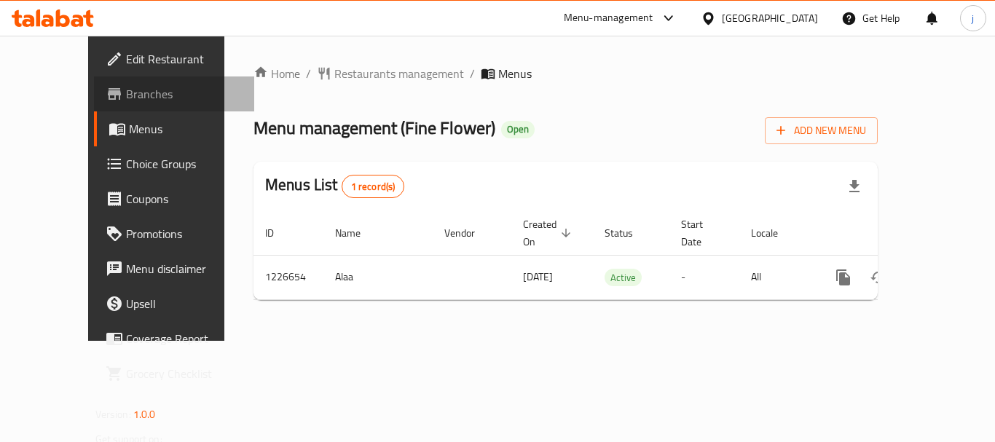
click at [126, 98] on span "Branches" at bounding box center [184, 93] width 117 height 17
click at [126, 89] on span "Branches" at bounding box center [184, 93] width 117 height 17
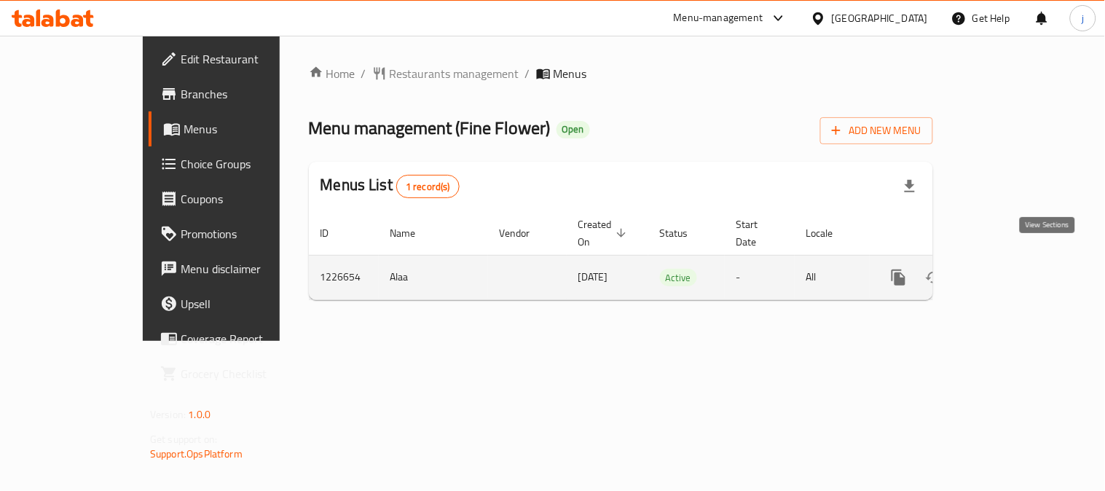
click at [995, 269] on icon "enhanced table" at bounding box center [1003, 277] width 17 height 17
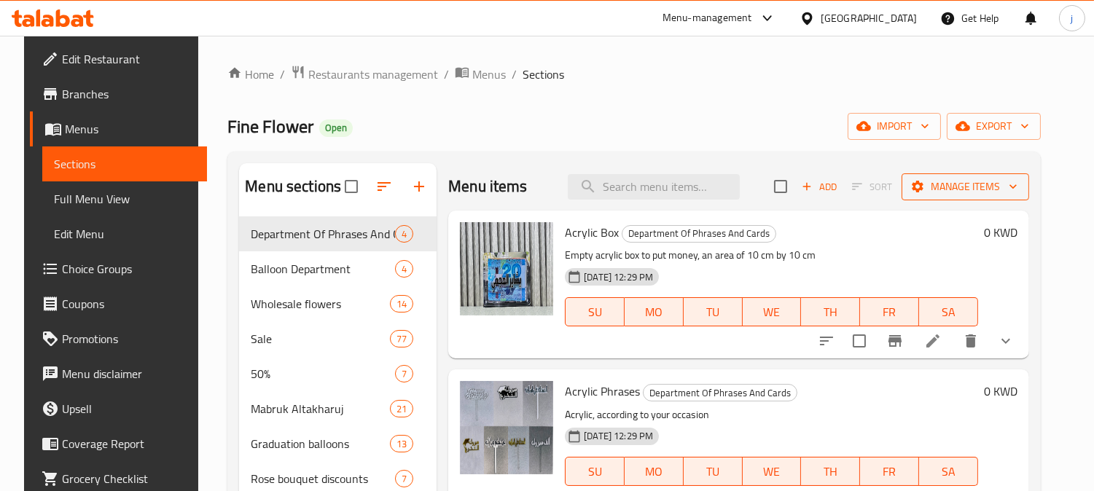
click at [995, 189] on icon "button" at bounding box center [1013, 186] width 15 height 15
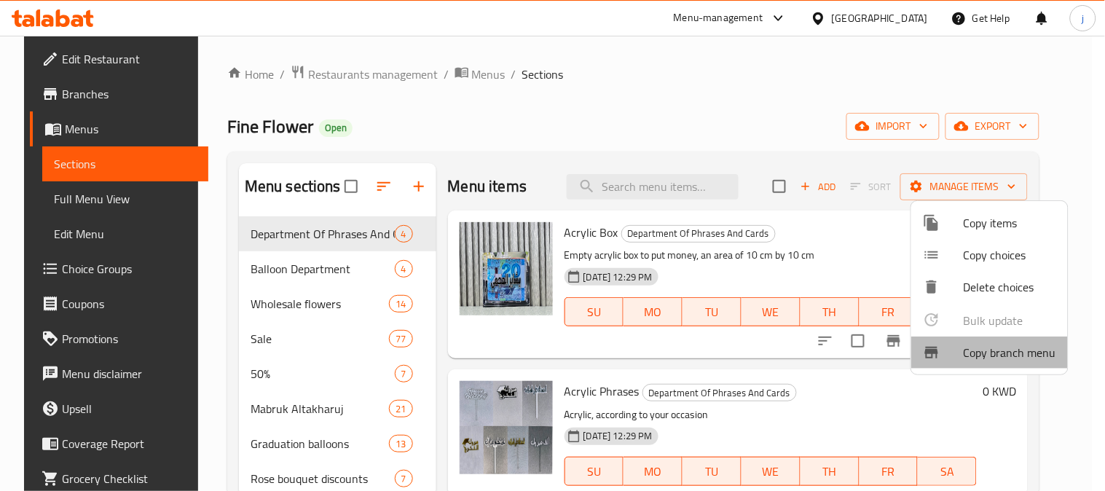
click at [995, 354] on span "Copy branch menu" at bounding box center [1010, 352] width 93 height 17
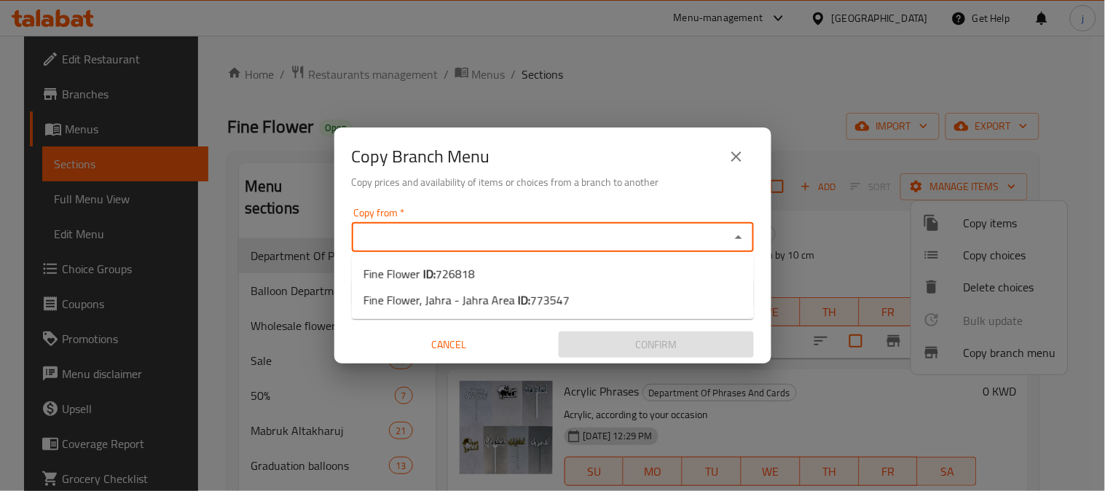
click at [599, 246] on input "Copy from   *" at bounding box center [540, 237] width 369 height 20
click at [492, 227] on input "Copy from   *" at bounding box center [540, 237] width 369 height 20
paste input "726818"
type input "7"
click at [461, 281] on span "726818" at bounding box center [455, 274] width 39 height 22
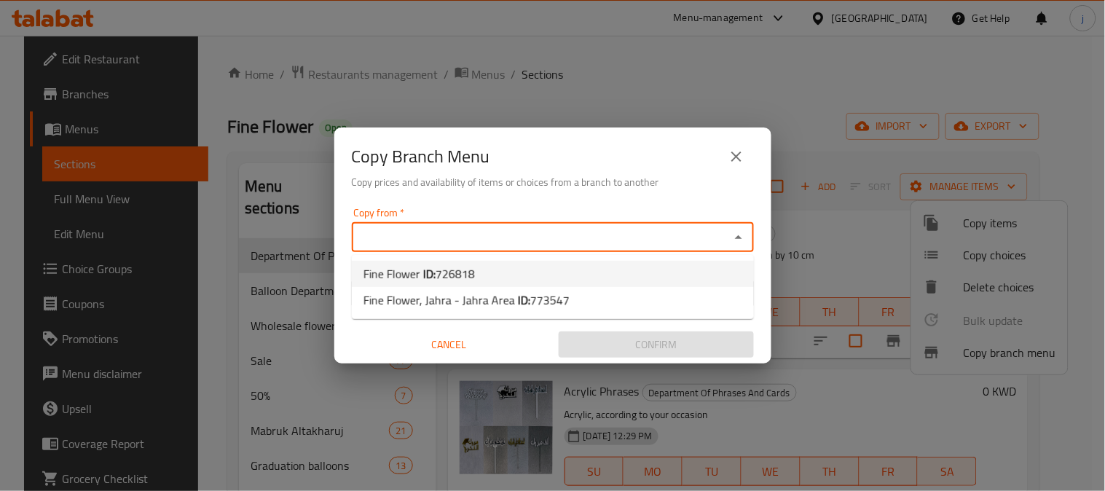
type input "Fine Flower"
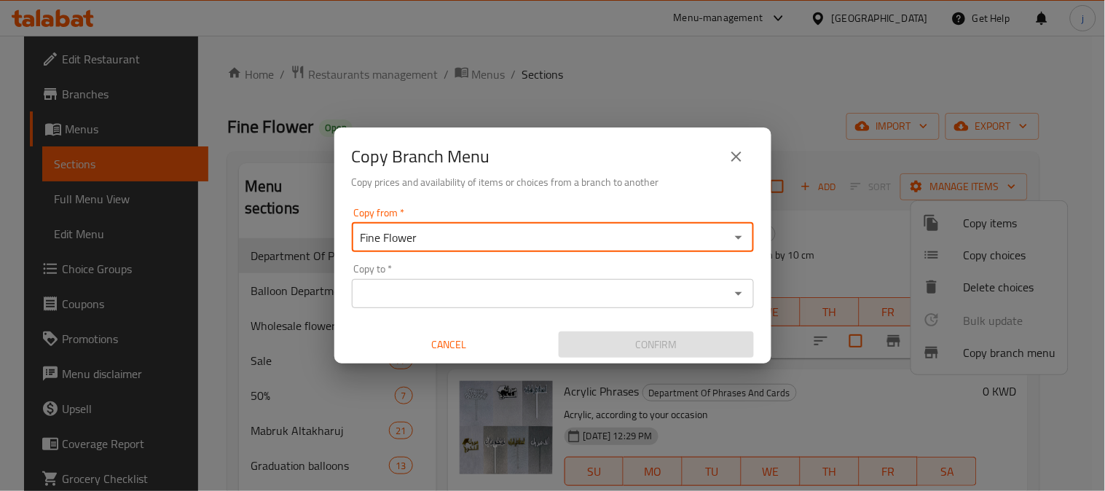
click at [463, 290] on input "Copy to   *" at bounding box center [540, 293] width 369 height 20
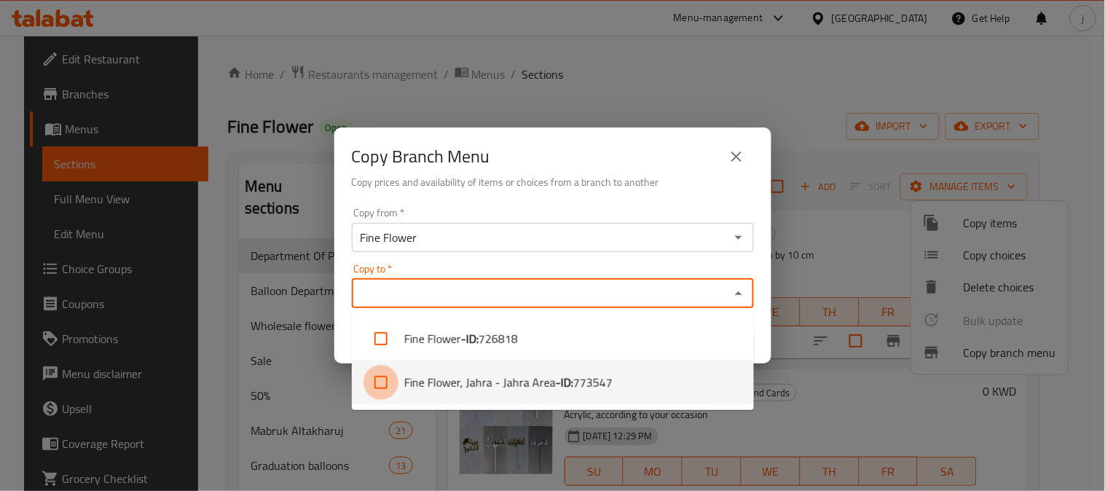
click at [383, 380] on input "checkbox" at bounding box center [381, 382] width 35 height 35
checkbox input "true"
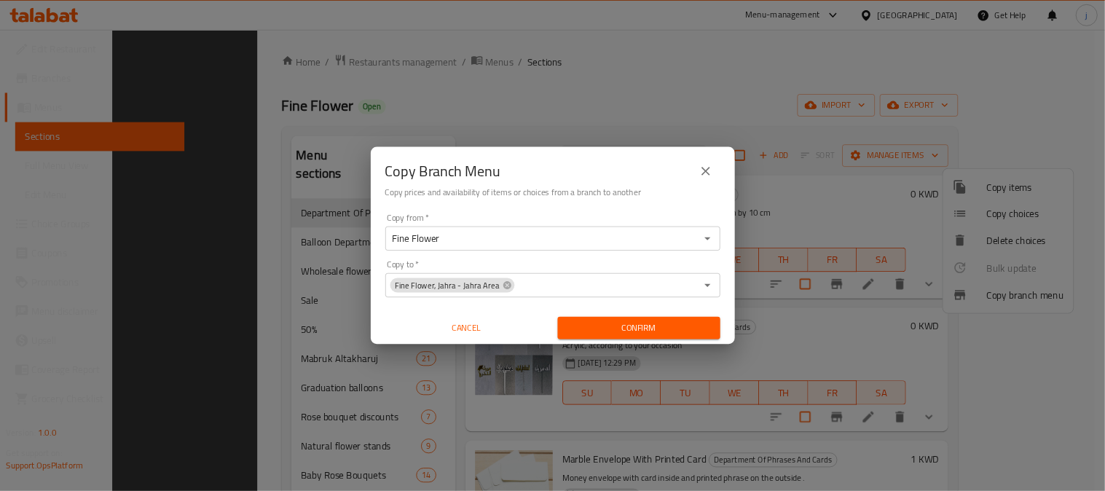
scroll to position [442, 0]
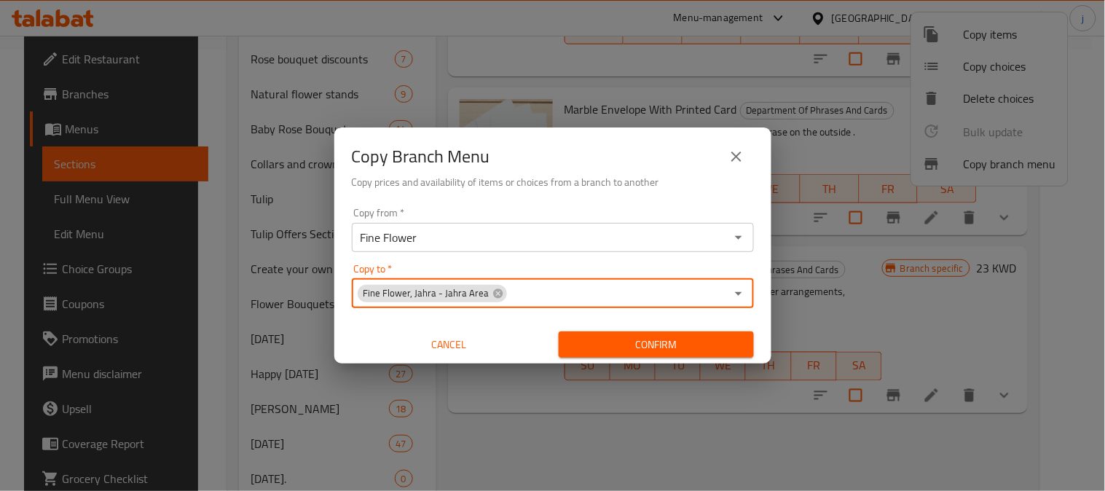
click at [676, 350] on span "Confirm" at bounding box center [657, 345] width 172 height 18
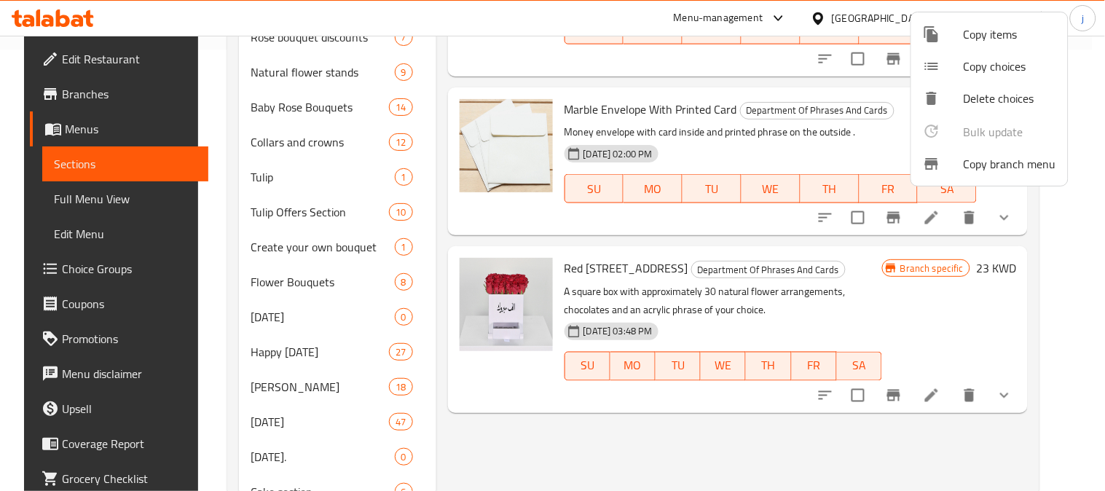
click at [70, 86] on div at bounding box center [552, 245] width 1105 height 491
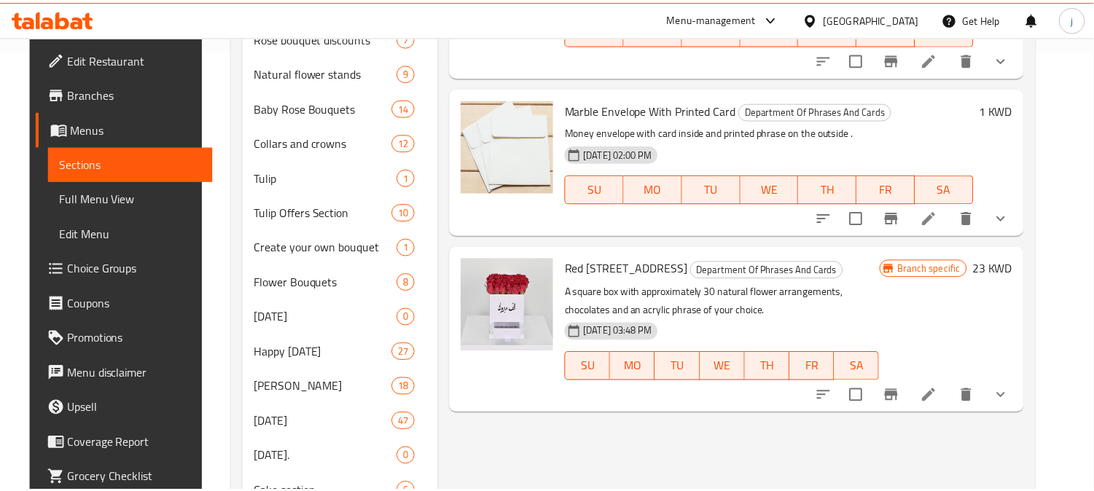
scroll to position [0, 0]
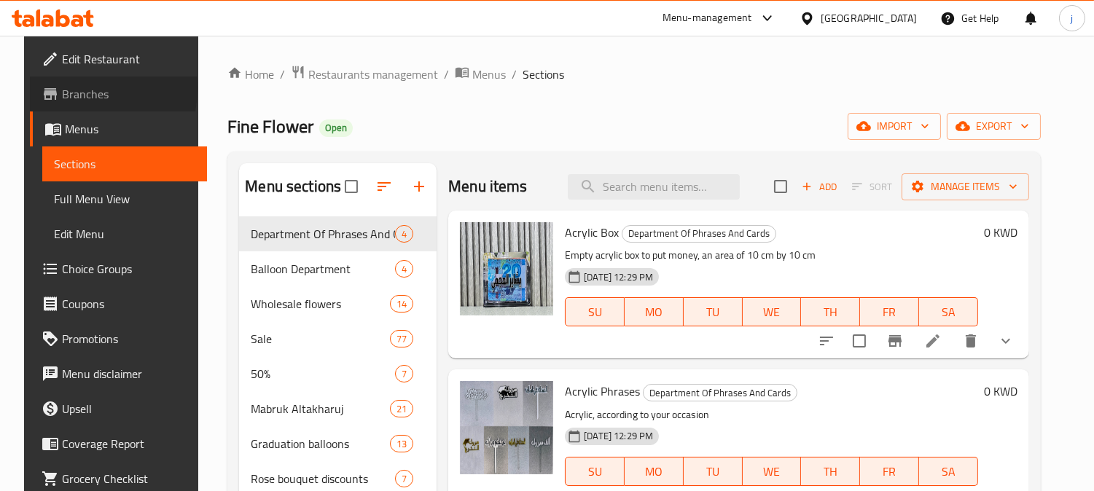
click at [62, 88] on span "Branches" at bounding box center [128, 93] width 133 height 17
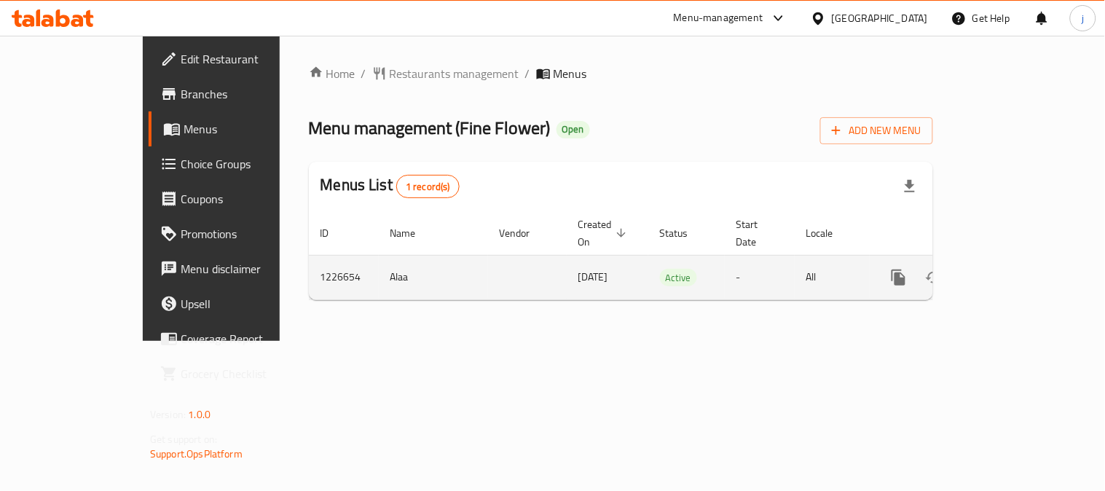
click at [379, 273] on td "Alaa" at bounding box center [433, 277] width 109 height 44
click at [1022, 267] on link "enhanced table" at bounding box center [1004, 277] width 35 height 35
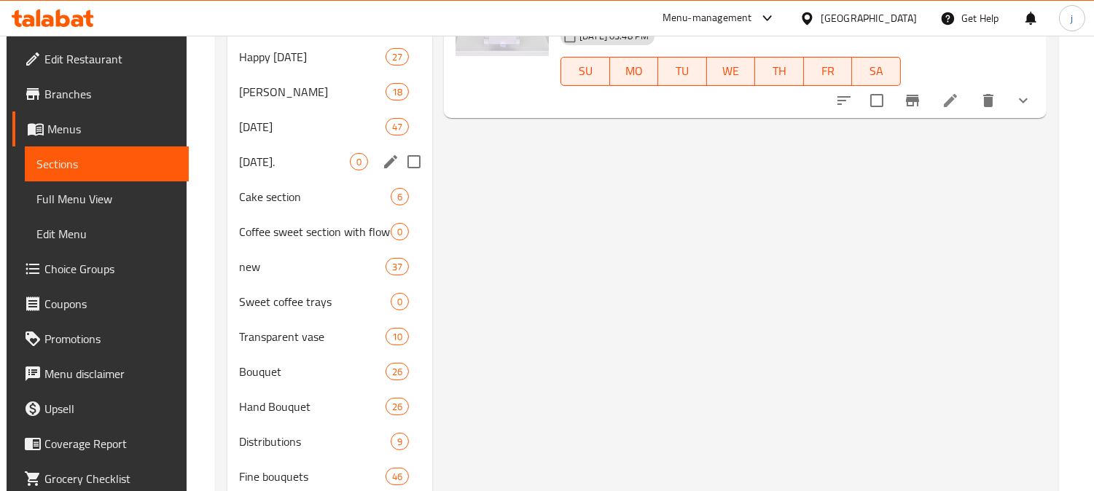
scroll to position [1100, 0]
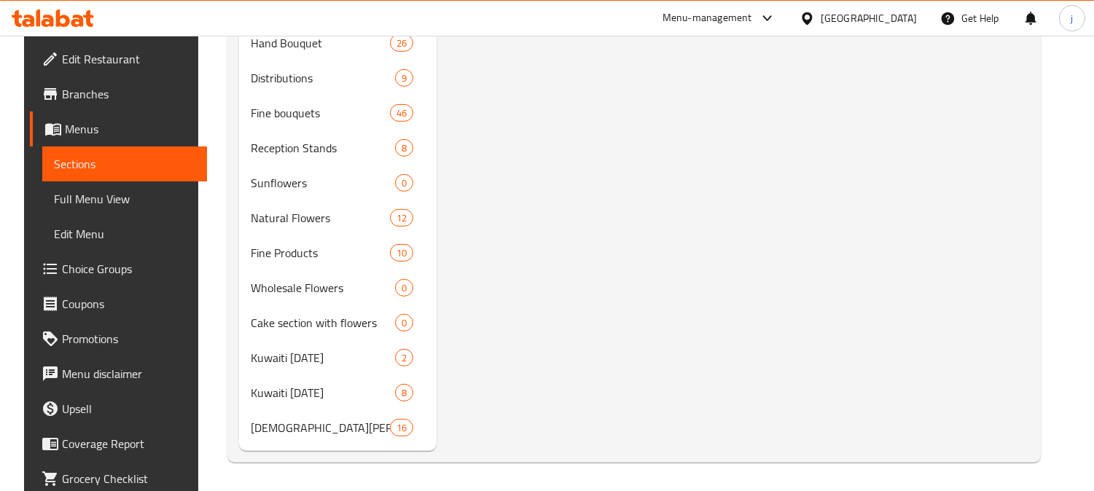
drag, startPoint x: 105, startPoint y: 205, endPoint x: 15, endPoint y: 286, distance: 121.3
click at [105, 205] on span "Full Menu View" at bounding box center [124, 198] width 141 height 17
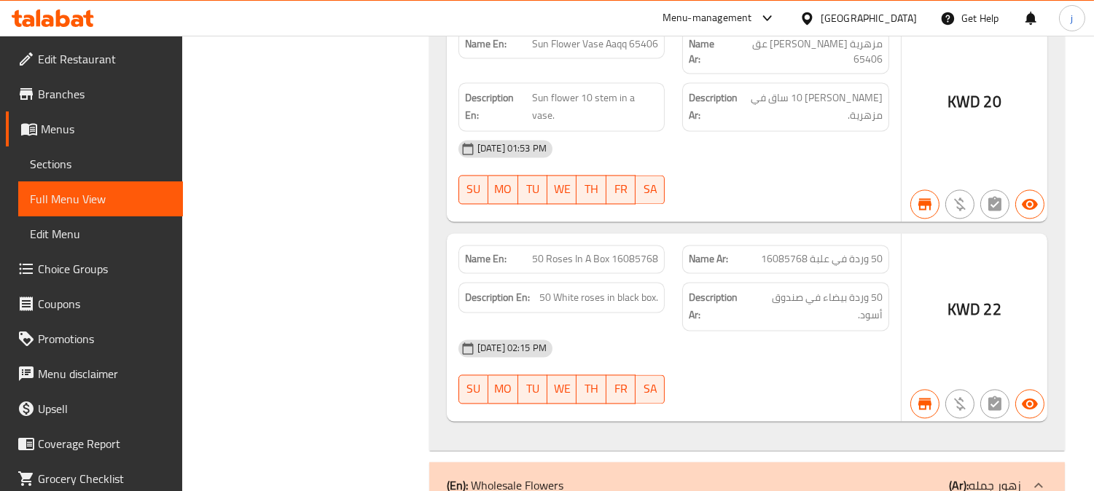
scroll to position [113647, 0]
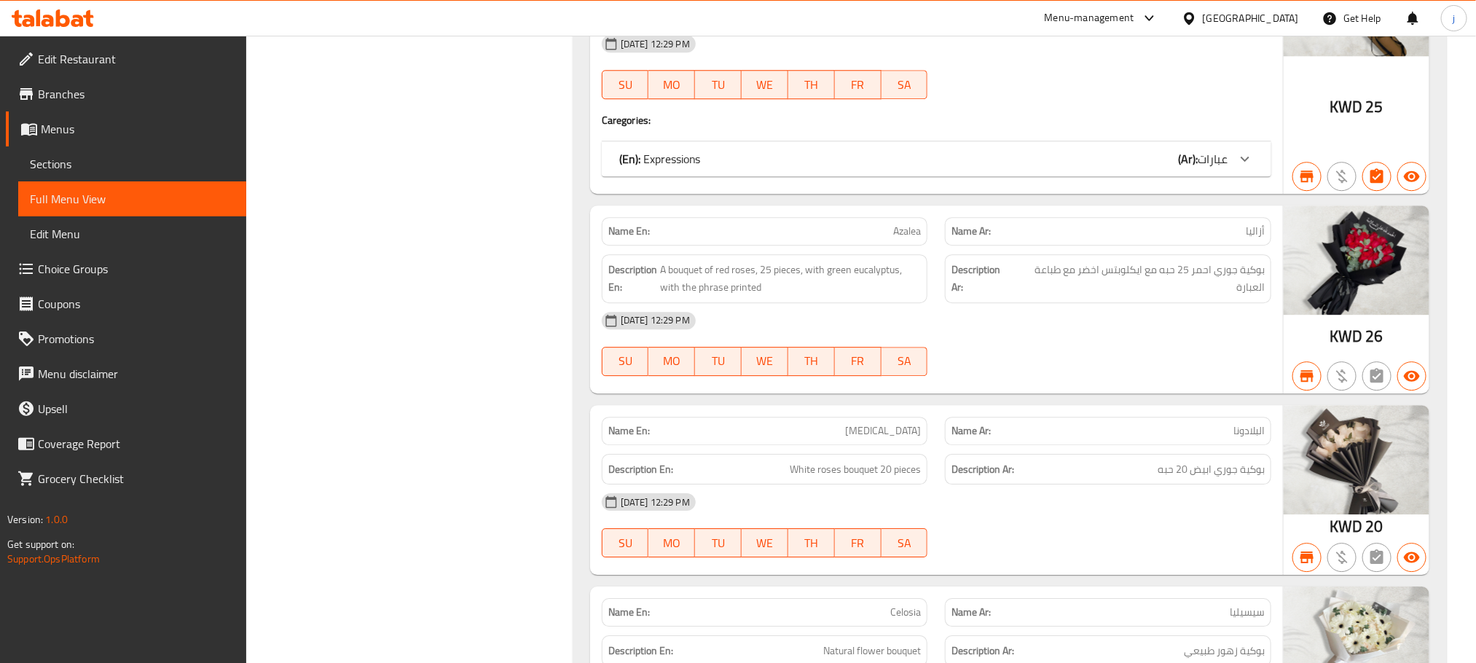
scroll to position [109480, 0]
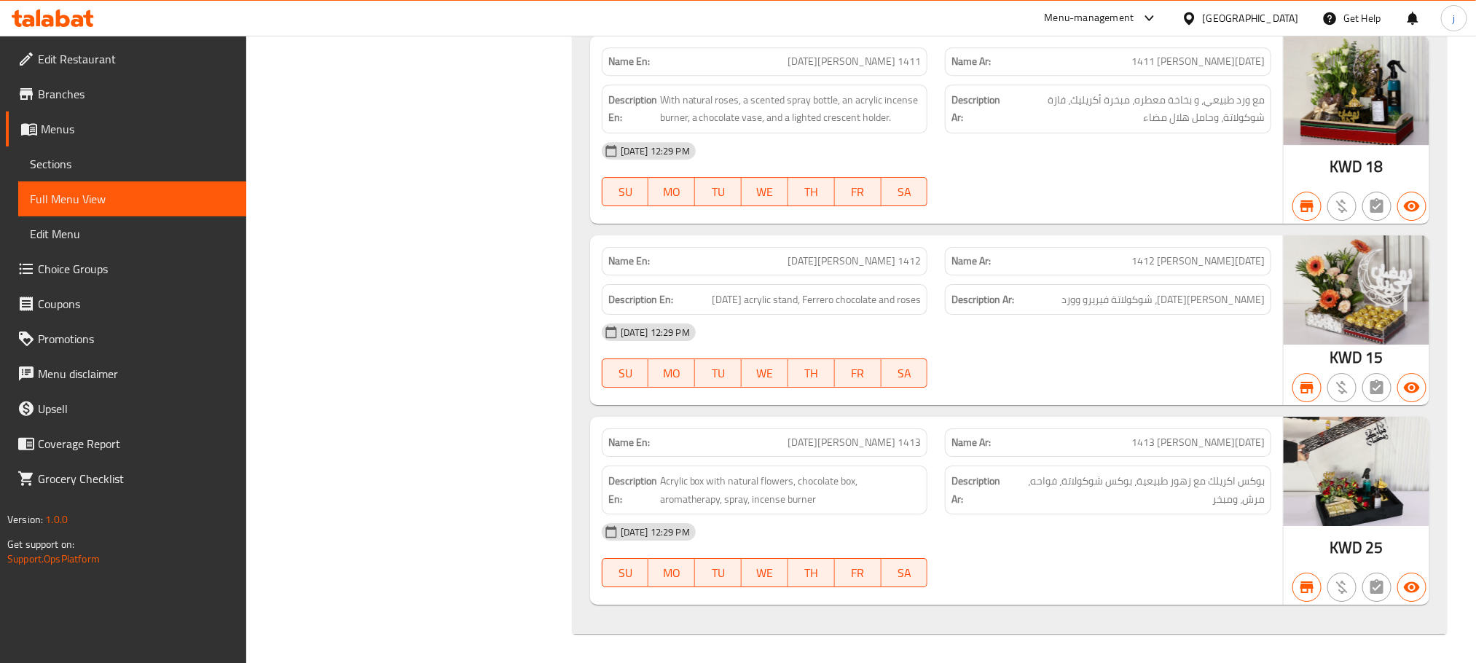
click at [54, 123] on span "Menus" at bounding box center [138, 128] width 194 height 17
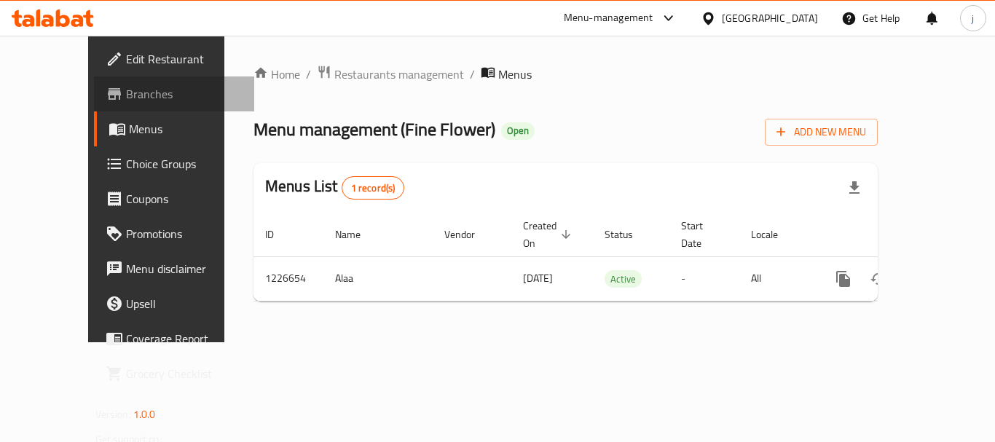
click at [126, 87] on span "Branches" at bounding box center [184, 93] width 117 height 17
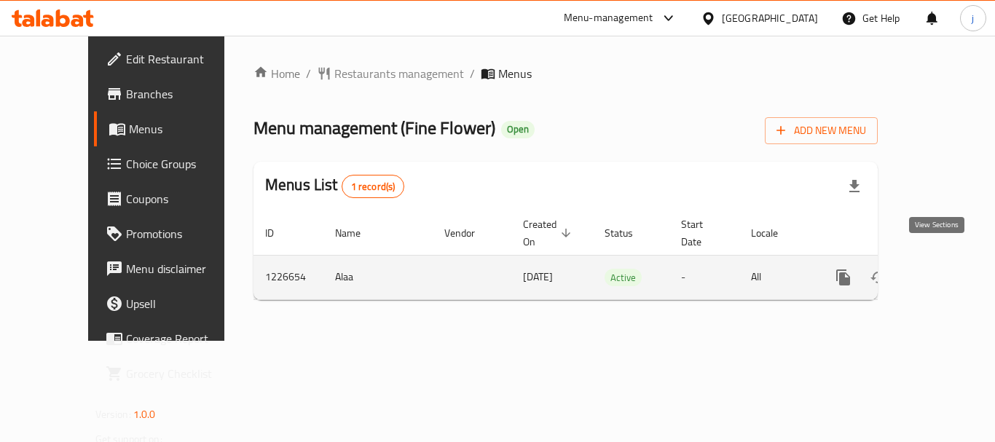
click at [940, 269] on icon "enhanced table" at bounding box center [948, 277] width 17 height 17
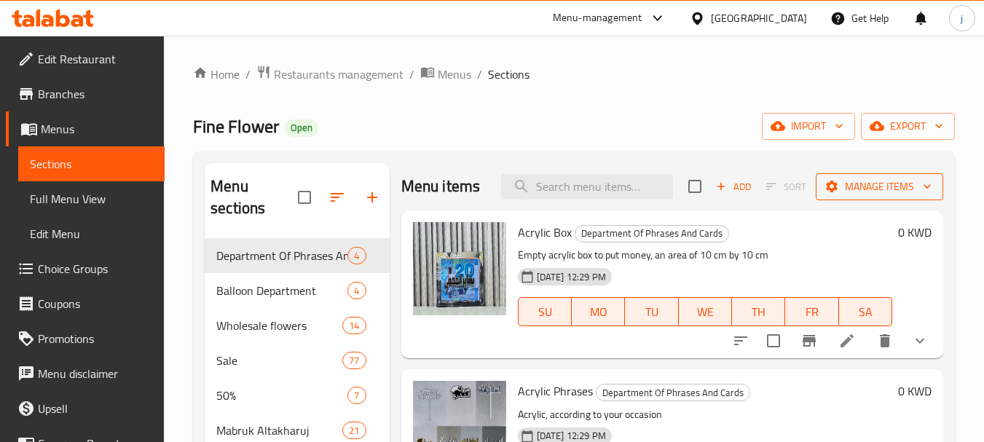
click at [933, 185] on icon "button" at bounding box center [927, 186] width 15 height 15
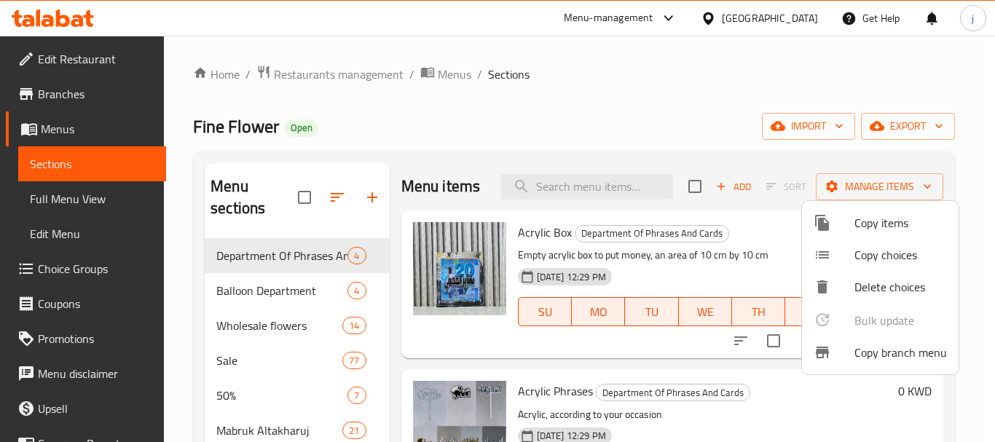
click at [920, 359] on span "Copy branch menu" at bounding box center [901, 352] width 93 height 17
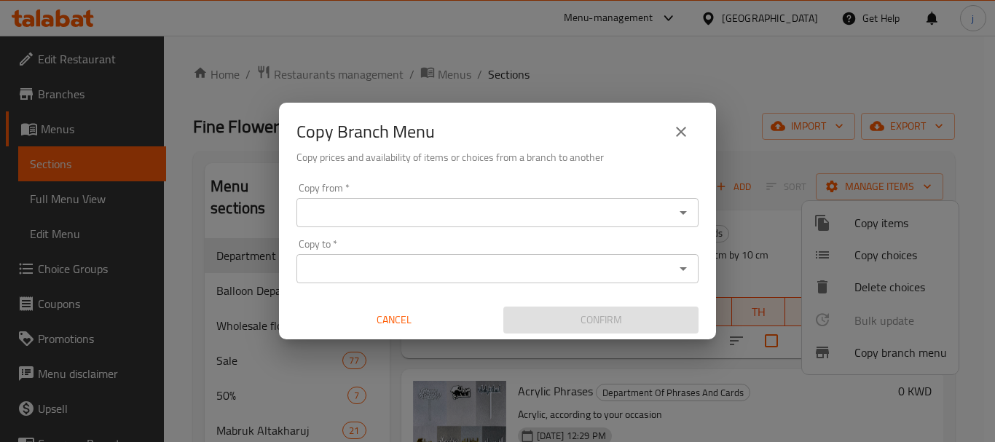
click at [362, 219] on input "Copy from   *" at bounding box center [485, 213] width 369 height 20
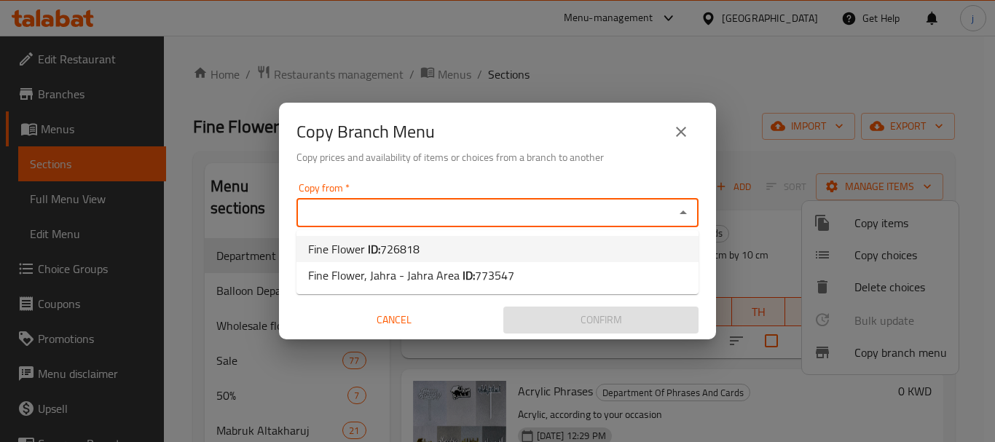
click at [384, 254] on span "726818" at bounding box center [399, 249] width 39 height 22
type input "Fine Flower"
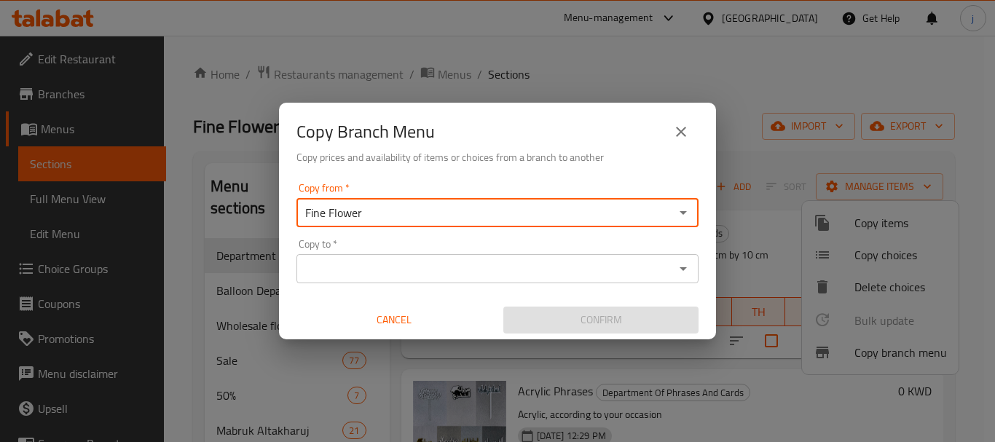
click at [544, 264] on input "Copy to   *" at bounding box center [485, 269] width 369 height 20
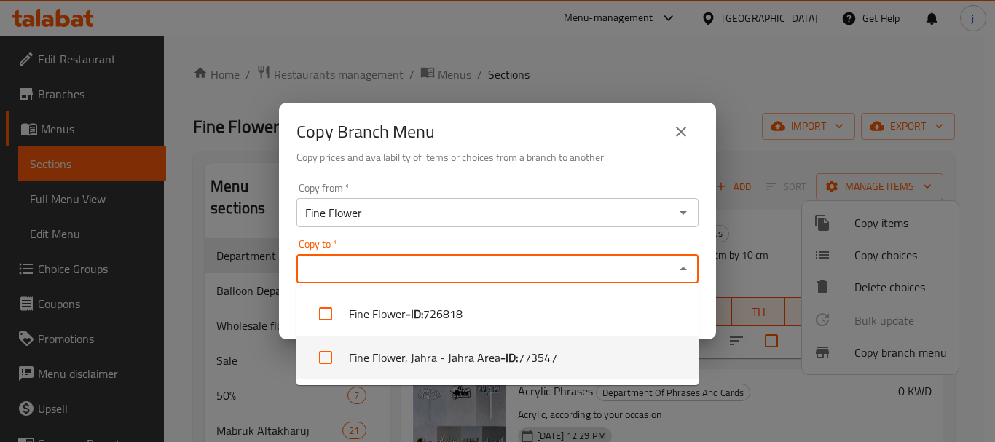
click at [504, 356] on b "- ID:" at bounding box center [509, 357] width 17 height 17
checkbox input "true"
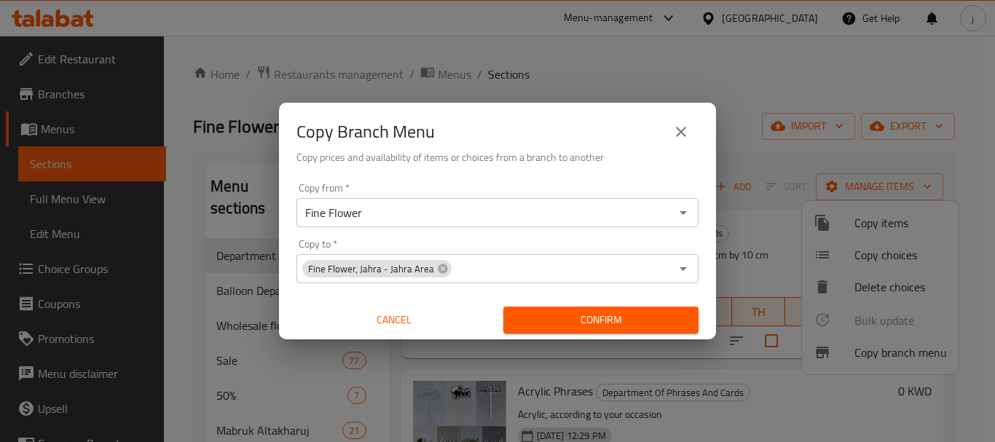
scroll to position [296, 0]
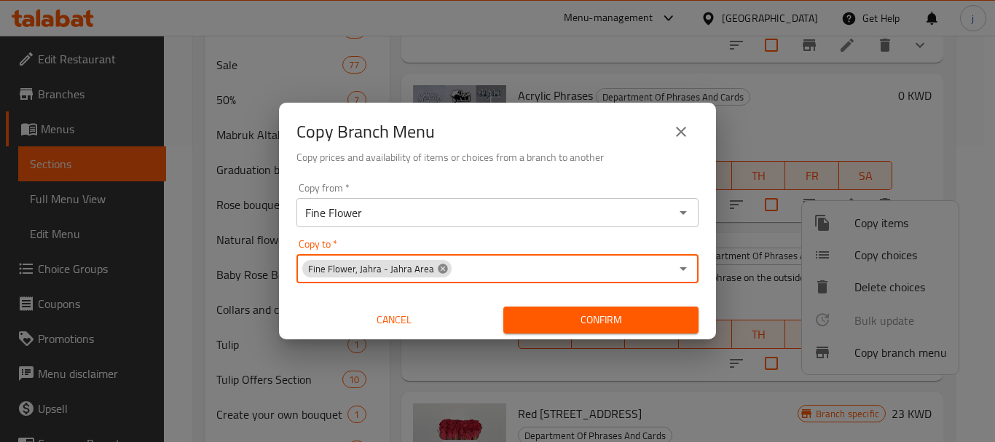
click at [438, 267] on icon at bounding box center [442, 268] width 9 height 9
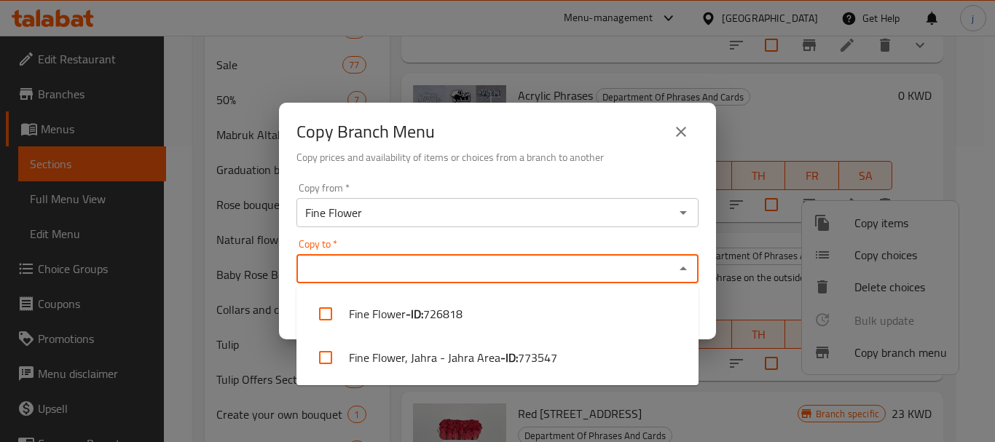
click at [442, 267] on input "Copy to   *" at bounding box center [485, 269] width 369 height 20
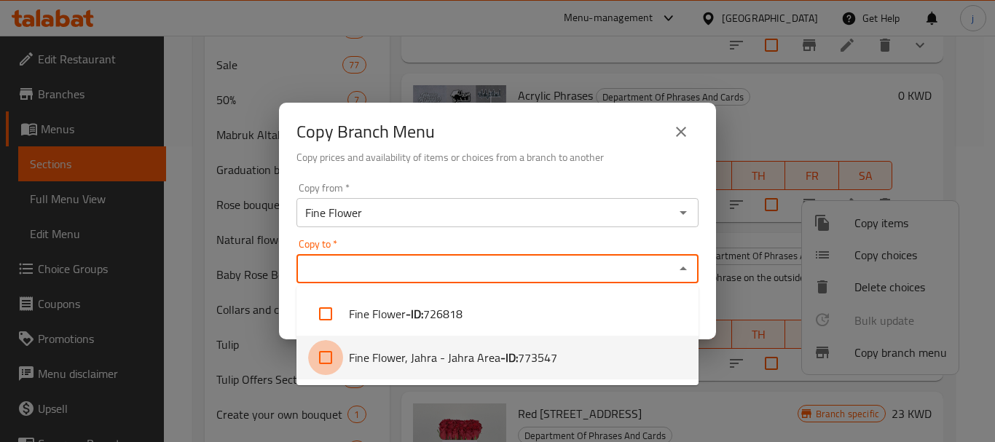
click at [321, 361] on input "checkbox" at bounding box center [325, 357] width 35 height 35
checkbox input "true"
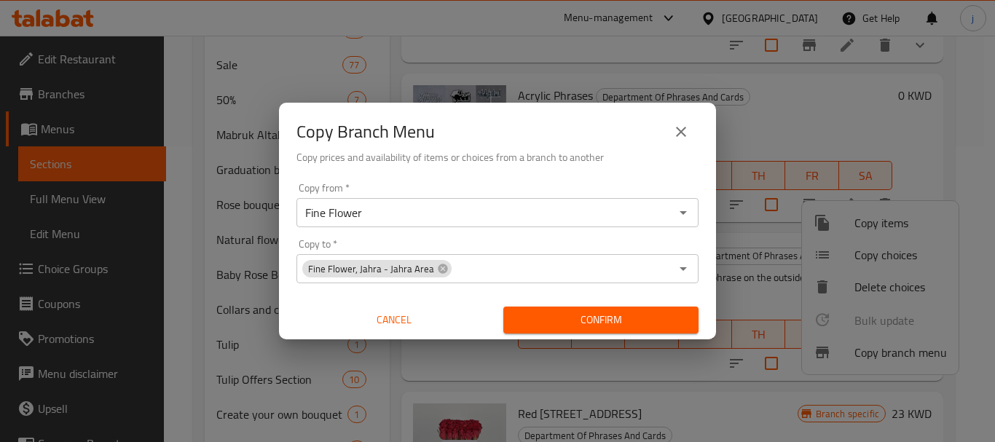
click at [871, 101] on div "Copy Branch Menu Copy prices and availability of items or choices from a branch…" at bounding box center [497, 221] width 995 height 442
click at [388, 323] on span "Cancel" at bounding box center [394, 320] width 184 height 18
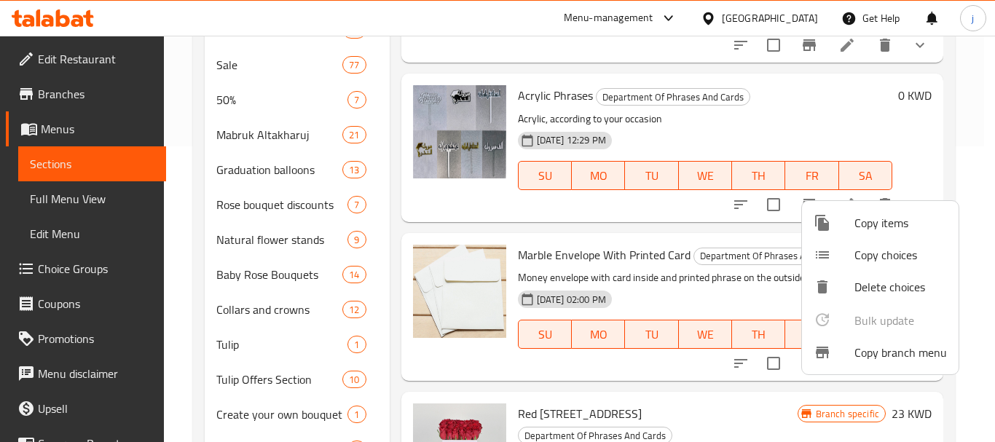
click at [63, 95] on div at bounding box center [497, 221] width 995 height 442
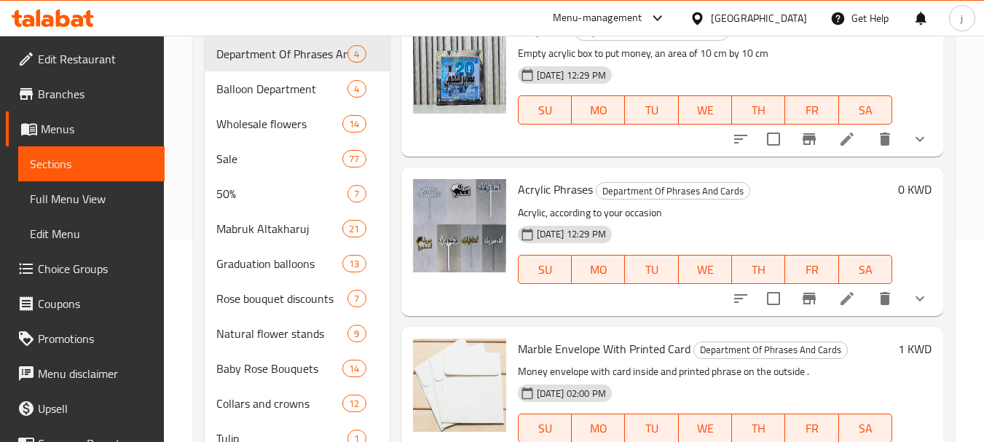
scroll to position [219, 0]
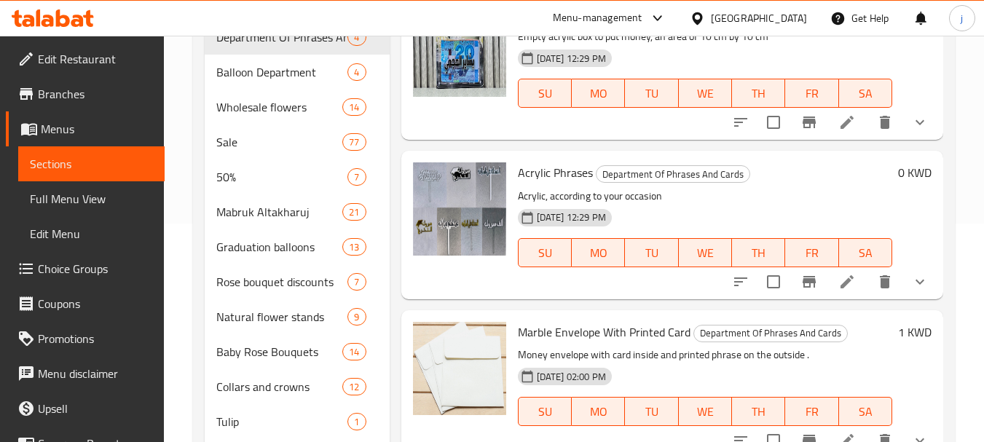
click at [44, 92] on span "Branches" at bounding box center [95, 93] width 115 height 17
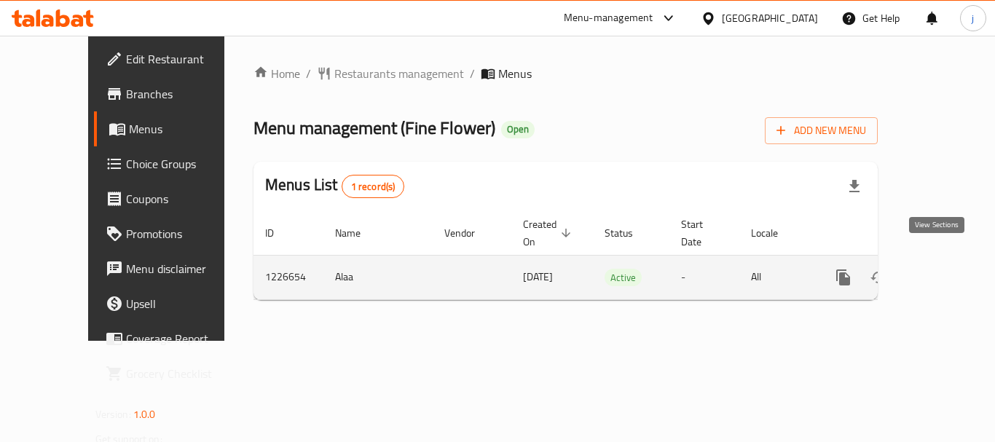
click at [944, 269] on icon "enhanced table" at bounding box center [948, 277] width 17 height 17
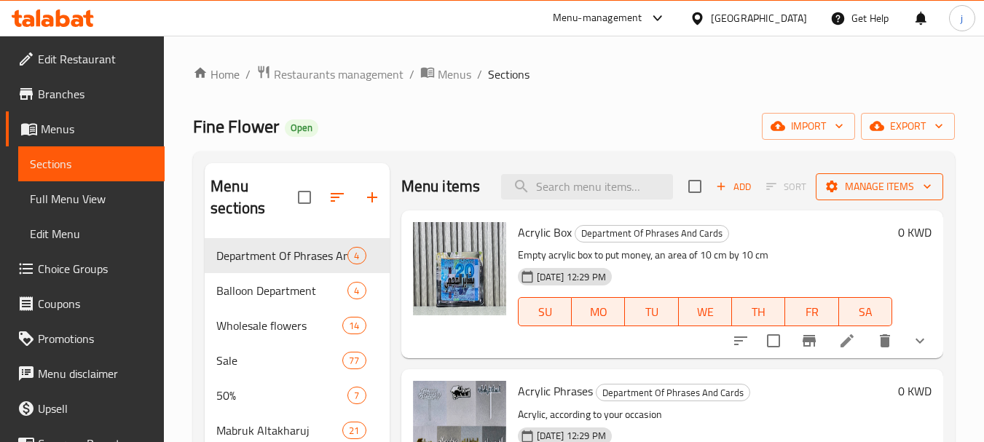
click at [917, 181] on span "Manage items" at bounding box center [880, 187] width 104 height 18
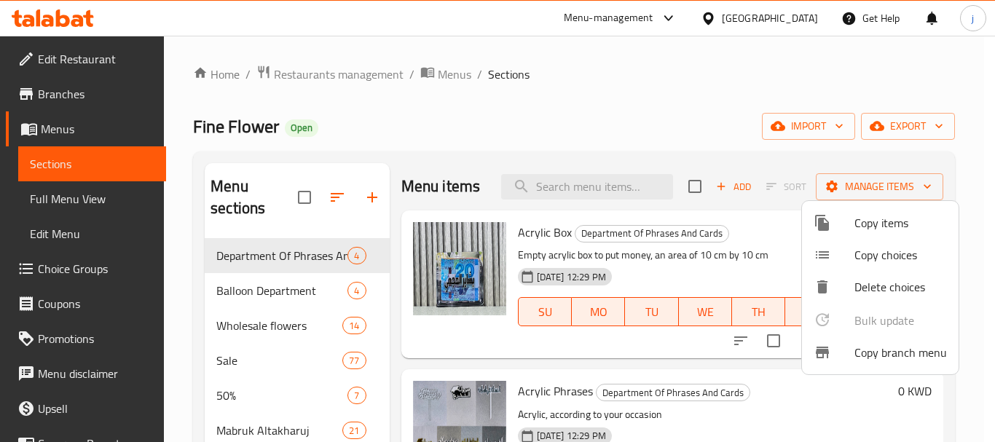
click at [885, 348] on span "Copy branch menu" at bounding box center [901, 352] width 93 height 17
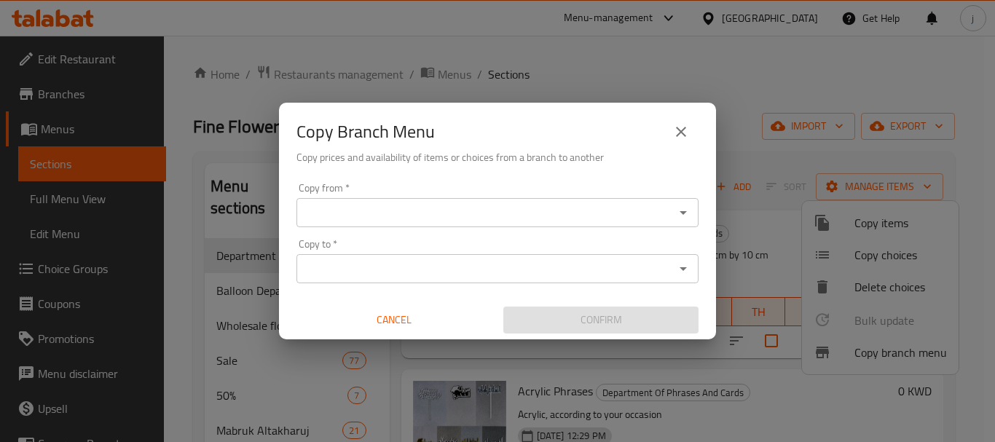
click at [584, 211] on input "Copy from   *" at bounding box center [485, 213] width 369 height 20
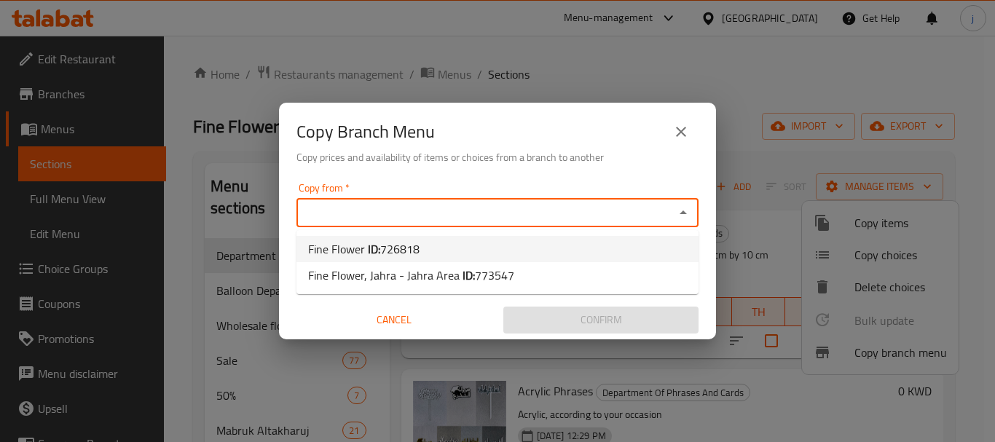
click at [584, 256] on li "Fine Flower ID: 726818" at bounding box center [498, 249] width 402 height 26
type input "Fine Flower"
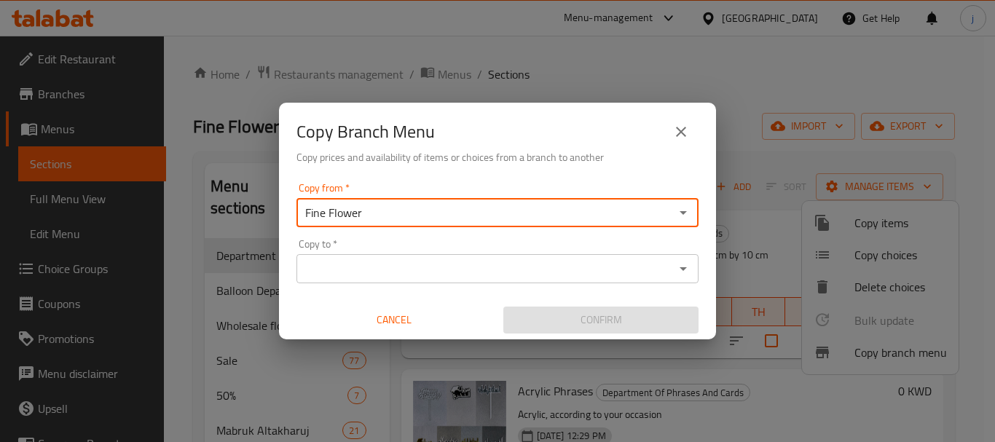
click at [583, 269] on input "Copy to   *" at bounding box center [485, 269] width 369 height 20
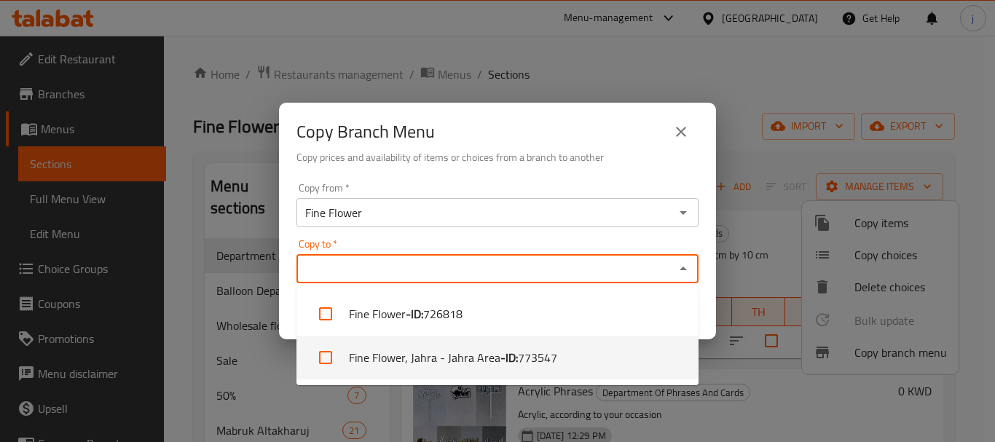
click at [542, 353] on span "773547" at bounding box center [537, 357] width 39 height 17
checkbox input "true"
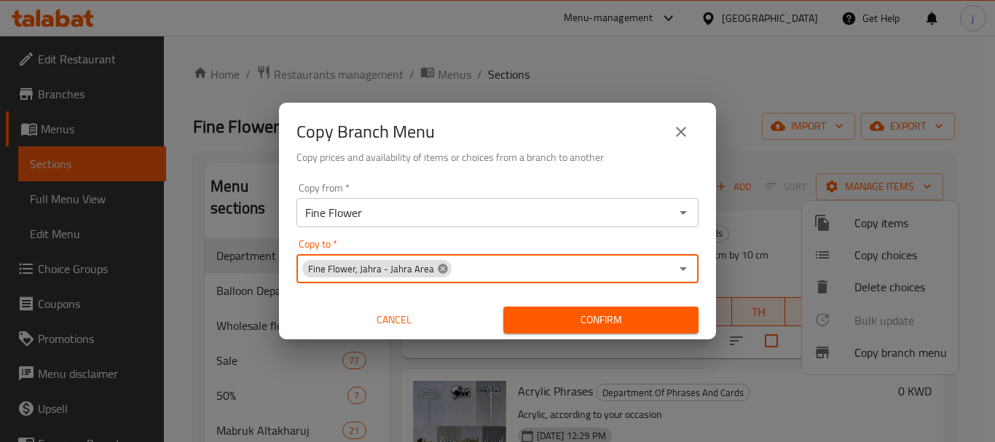
click at [437, 266] on icon at bounding box center [443, 269] width 12 height 12
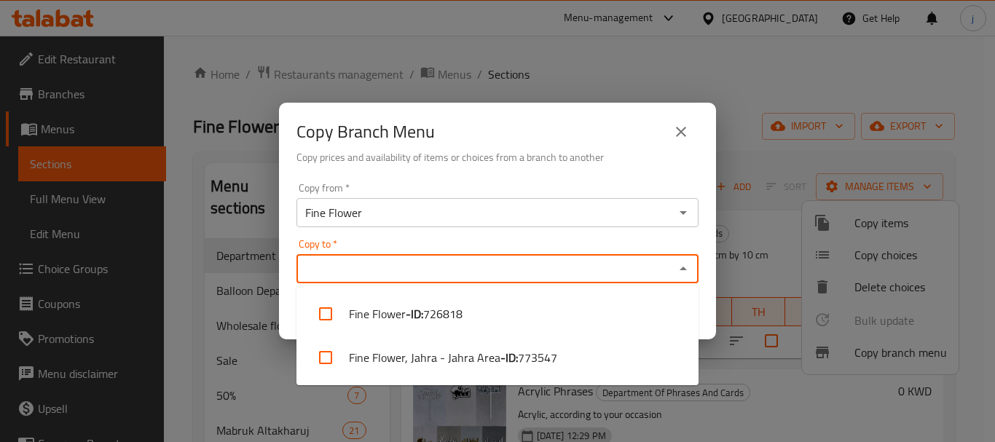
click at [484, 275] on input "Copy to   *" at bounding box center [485, 269] width 369 height 20
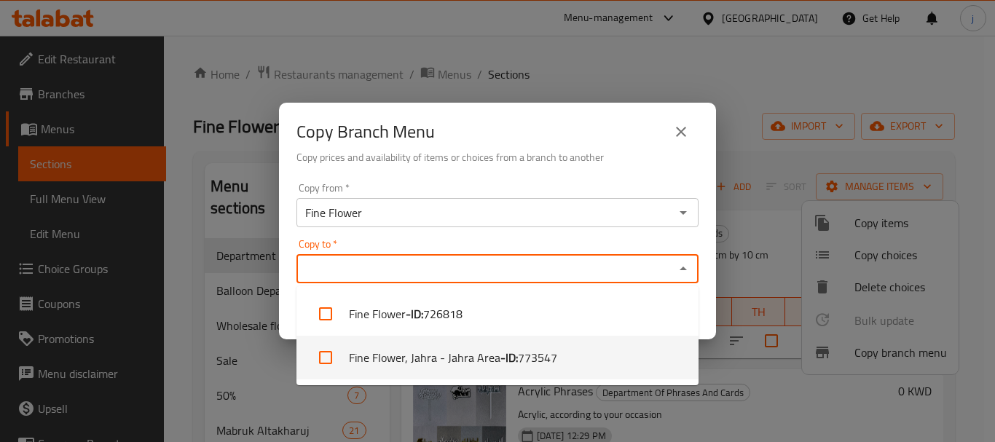
click at [422, 347] on li "Fine Flower, Jahra - Jahra Area - ID: 773547" at bounding box center [498, 358] width 402 height 44
checkbox input "true"
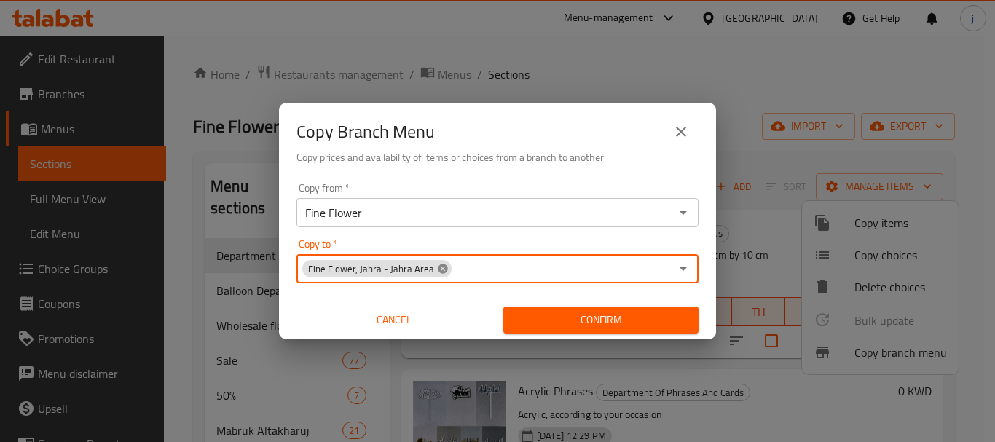
click at [439, 270] on icon at bounding box center [443, 269] width 12 height 12
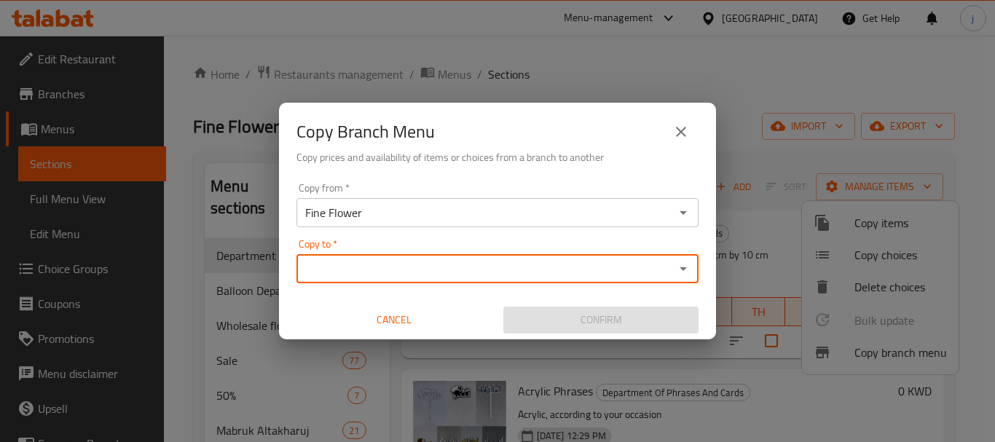
click at [439, 270] on input "Copy to   *" at bounding box center [485, 269] width 369 height 20
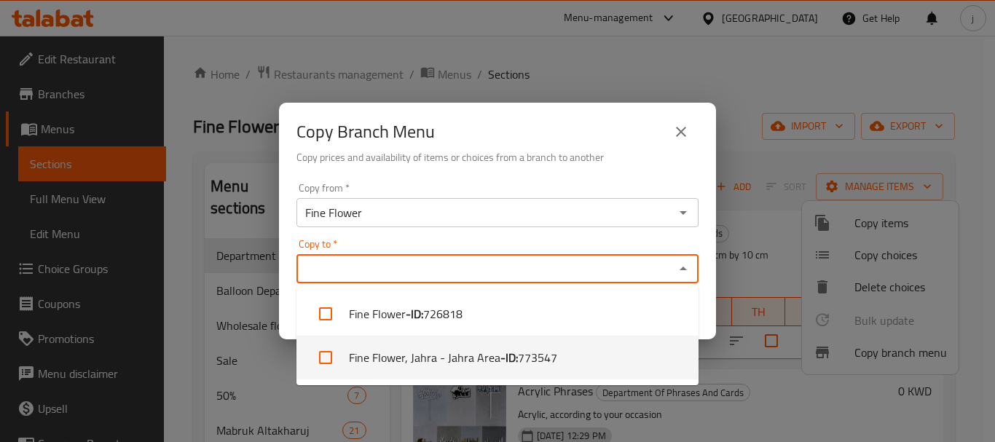
click at [386, 354] on li "Fine Flower, Jahra - Jahra Area - ID: 773547" at bounding box center [498, 358] width 402 height 44
checkbox input "true"
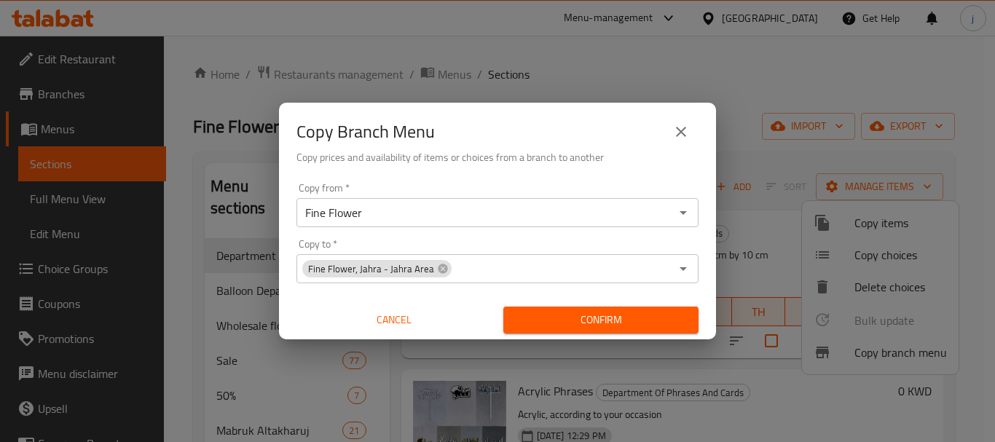
drag, startPoint x: 792, startPoint y: 182, endPoint x: 756, endPoint y: 201, distance: 40.4
click at [792, 182] on div "Copy Branch Menu Copy prices and availability of items or choices from a branch…" at bounding box center [497, 221] width 995 height 442
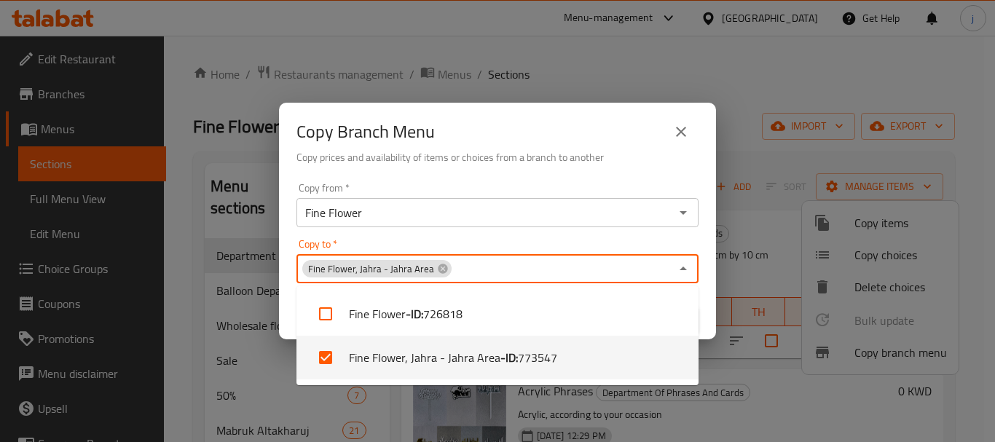
click at [669, 269] on input "Copy to   *" at bounding box center [561, 269] width 217 height 20
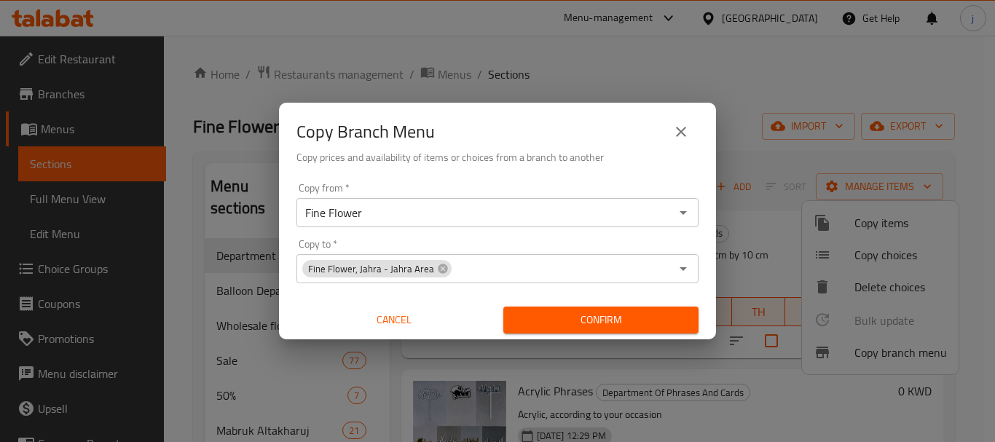
click at [683, 267] on icon "Open" at bounding box center [683, 268] width 17 height 17
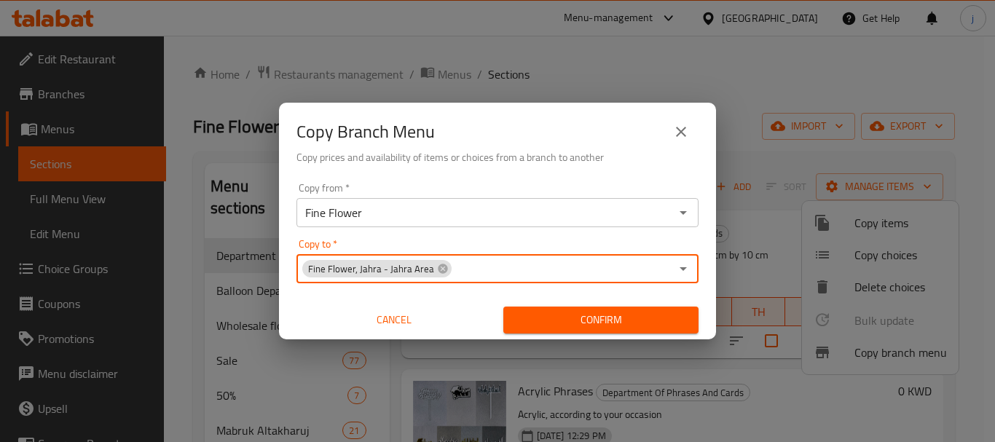
click at [686, 266] on icon "Open" at bounding box center [683, 268] width 17 height 17
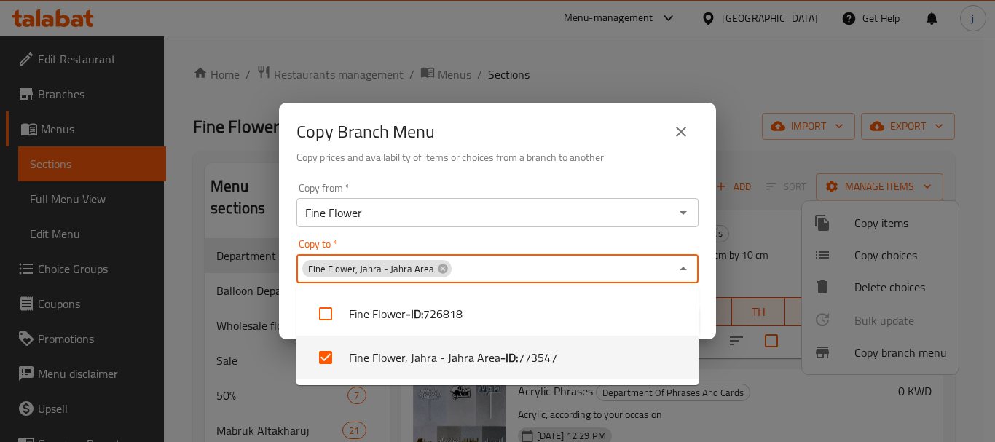
click at [506, 275] on input "Copy to   *" at bounding box center [561, 269] width 217 height 20
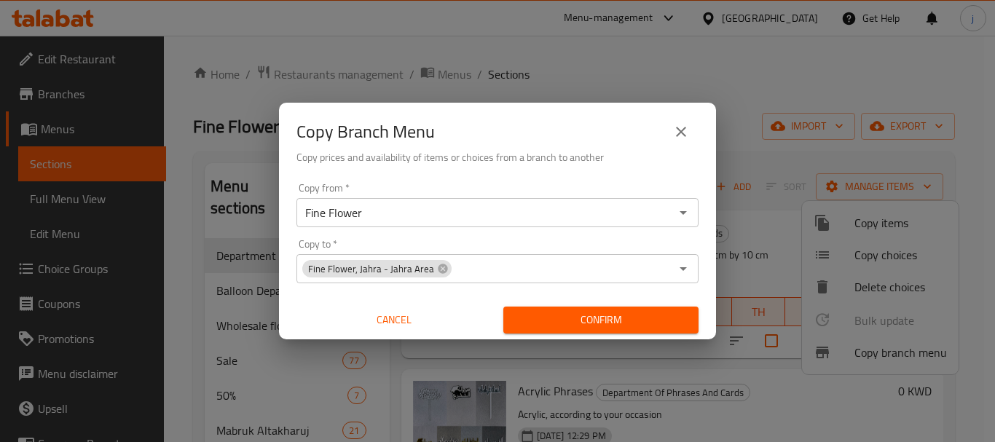
click at [693, 140] on button "close" at bounding box center [681, 131] width 35 height 35
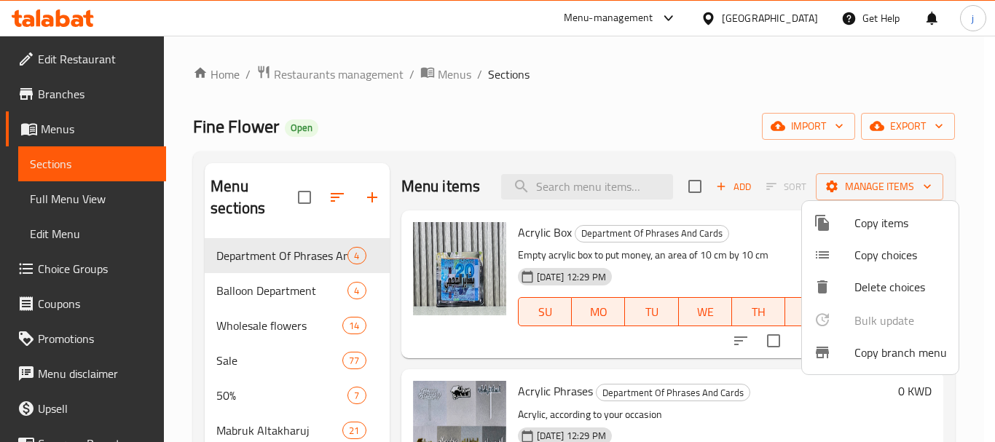
click at [82, 93] on div at bounding box center [497, 221] width 995 height 442
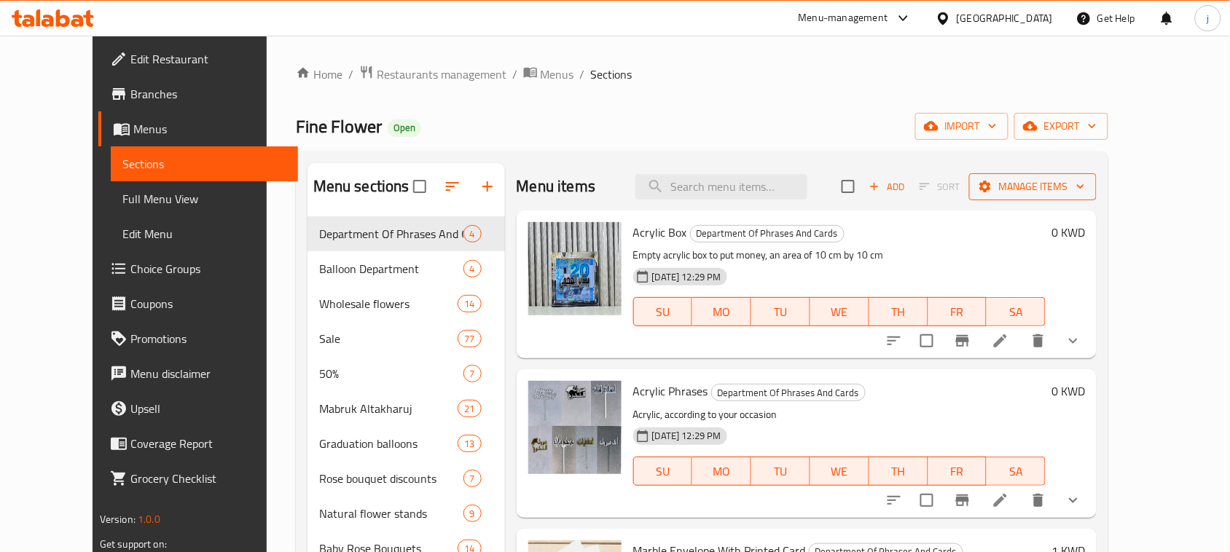
click at [995, 183] on span "Manage items" at bounding box center [1033, 187] width 104 height 18
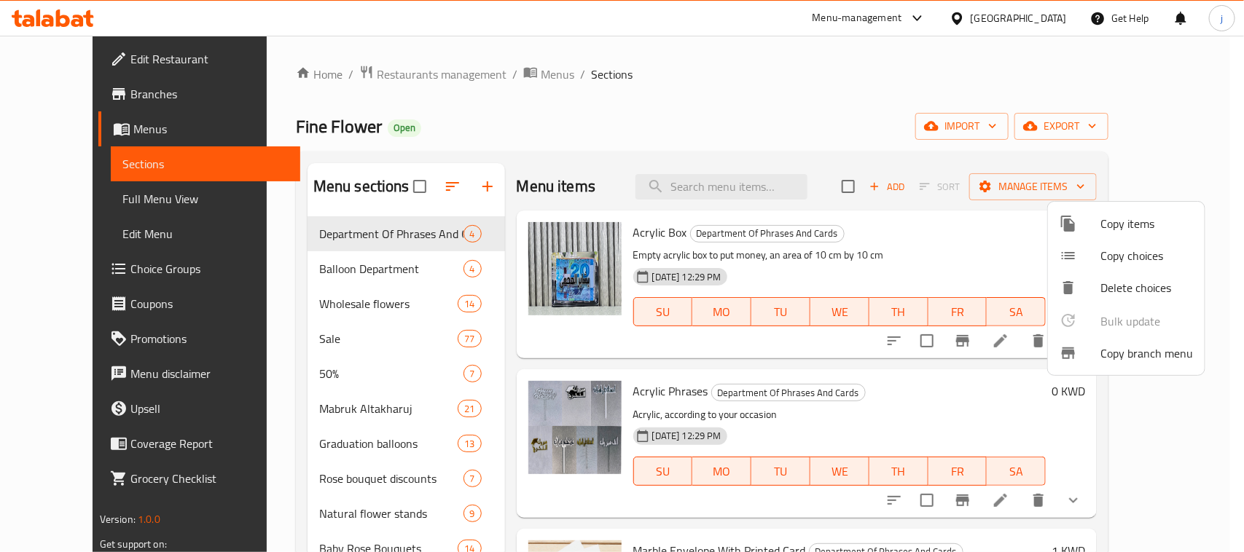
click at [995, 357] on span "Copy branch menu" at bounding box center [1146, 353] width 93 height 17
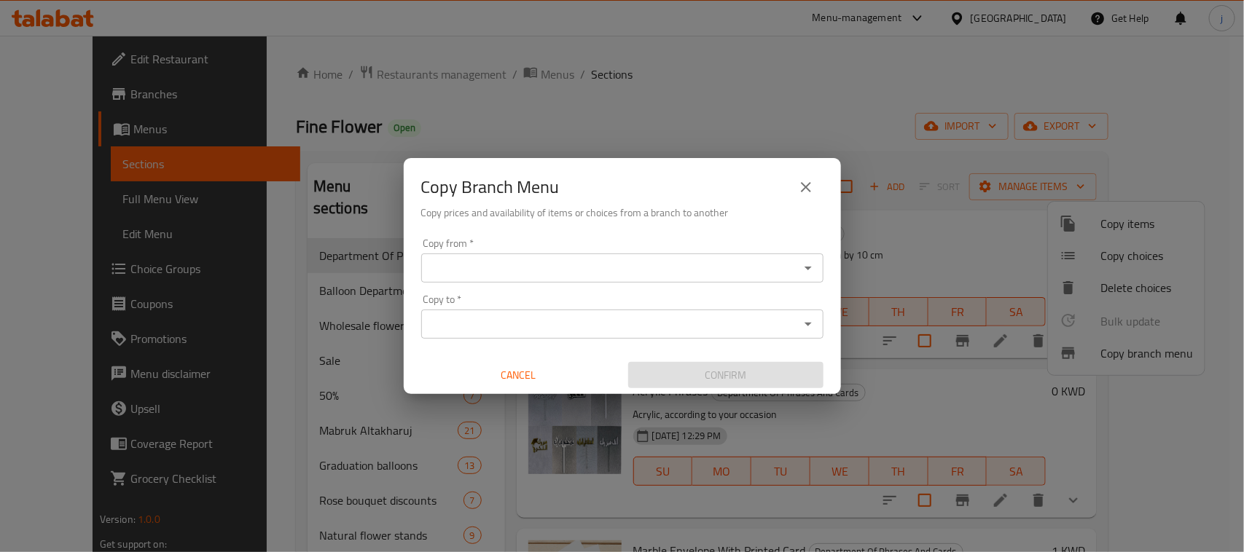
click at [665, 259] on input "Copy from   *" at bounding box center [610, 268] width 369 height 20
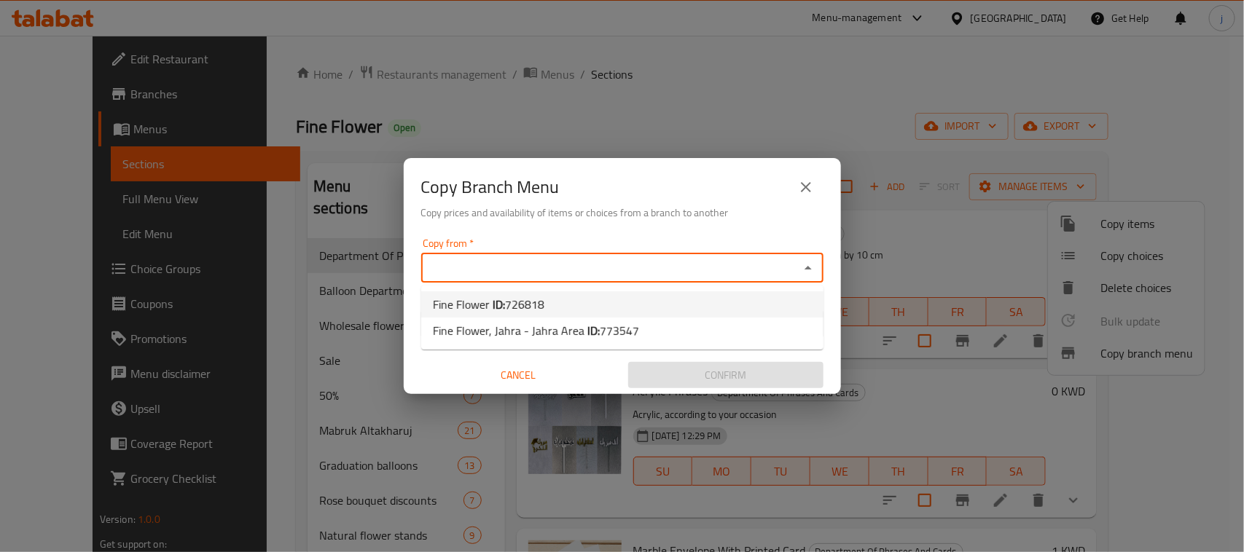
click at [618, 295] on li "Fine Flower ID: 726818" at bounding box center [622, 304] width 402 height 26
type input "Fine Flower"
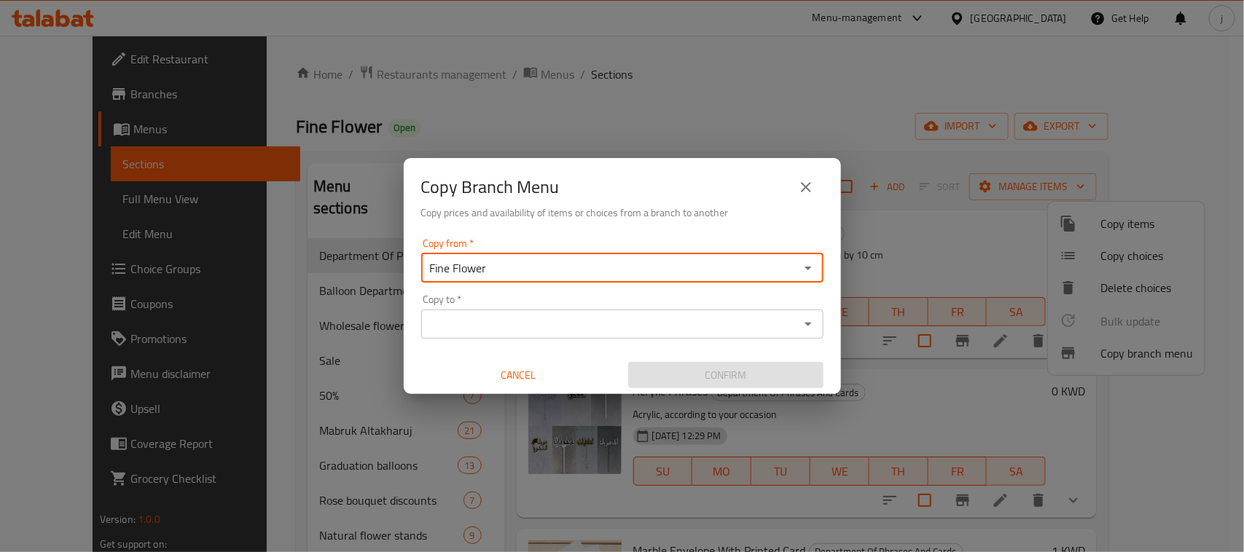
click at [694, 328] on input "Copy to   *" at bounding box center [610, 324] width 369 height 20
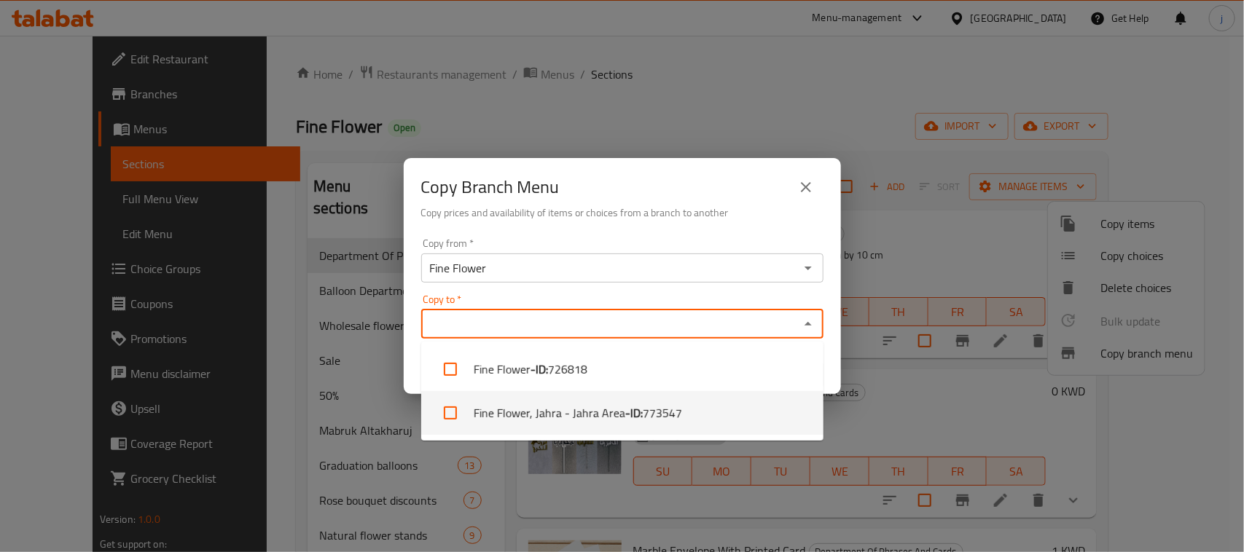
click at [638, 394] on li "Fine Flower, Jahra - Jahra Area - ID: 773547" at bounding box center [622, 413] width 402 height 44
checkbox input "true"
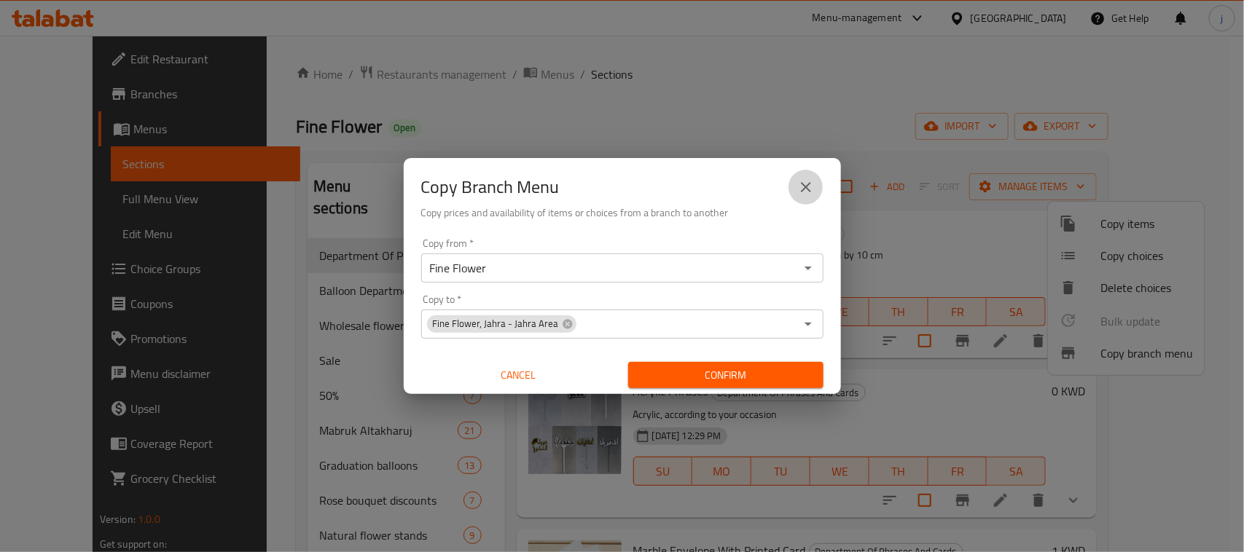
click at [802, 192] on icon "close" at bounding box center [805, 187] width 17 height 17
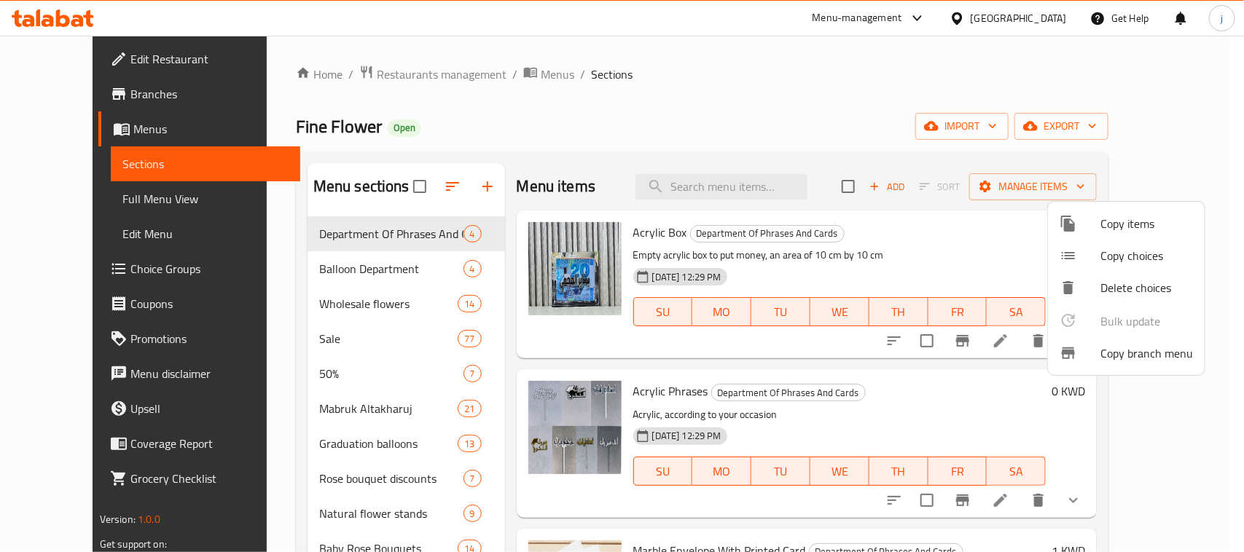
click at [97, 93] on div at bounding box center [622, 276] width 1244 height 552
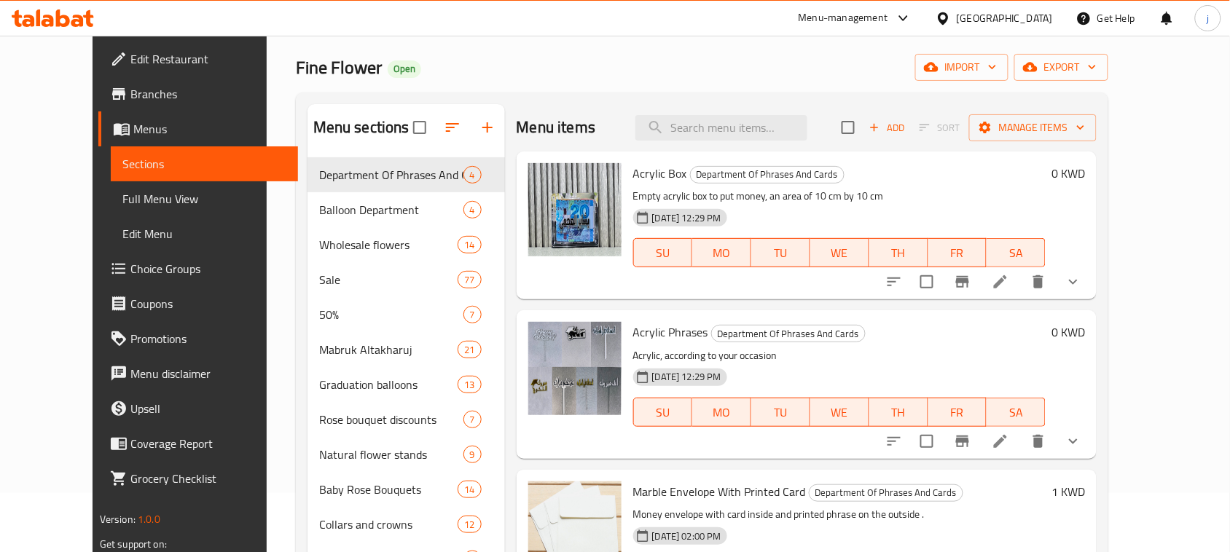
scroll to position [91, 0]
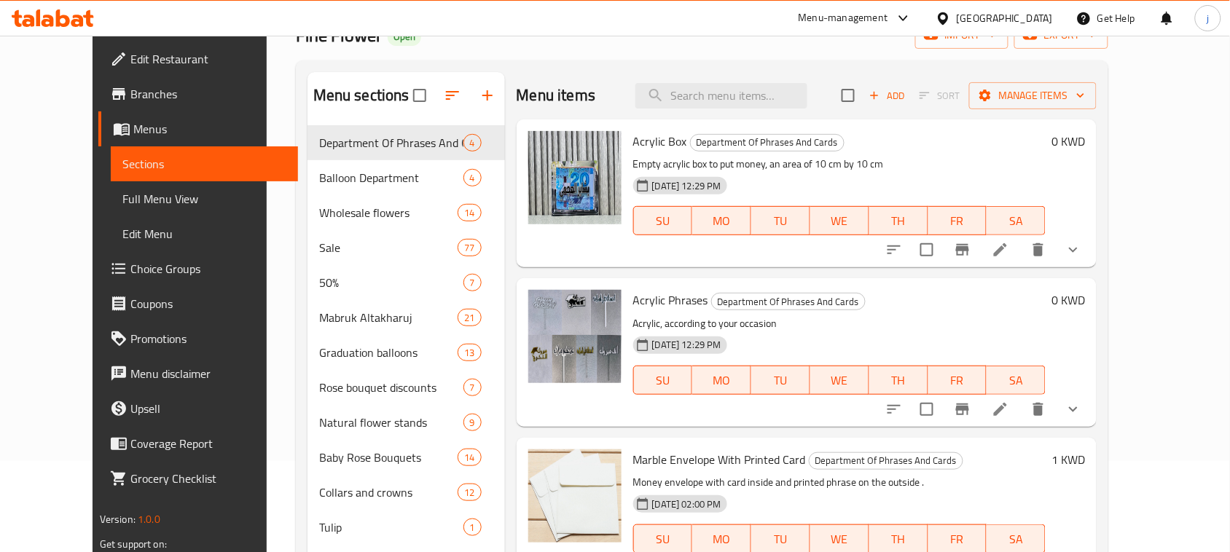
click at [130, 97] on span "Branches" at bounding box center [208, 93] width 156 height 17
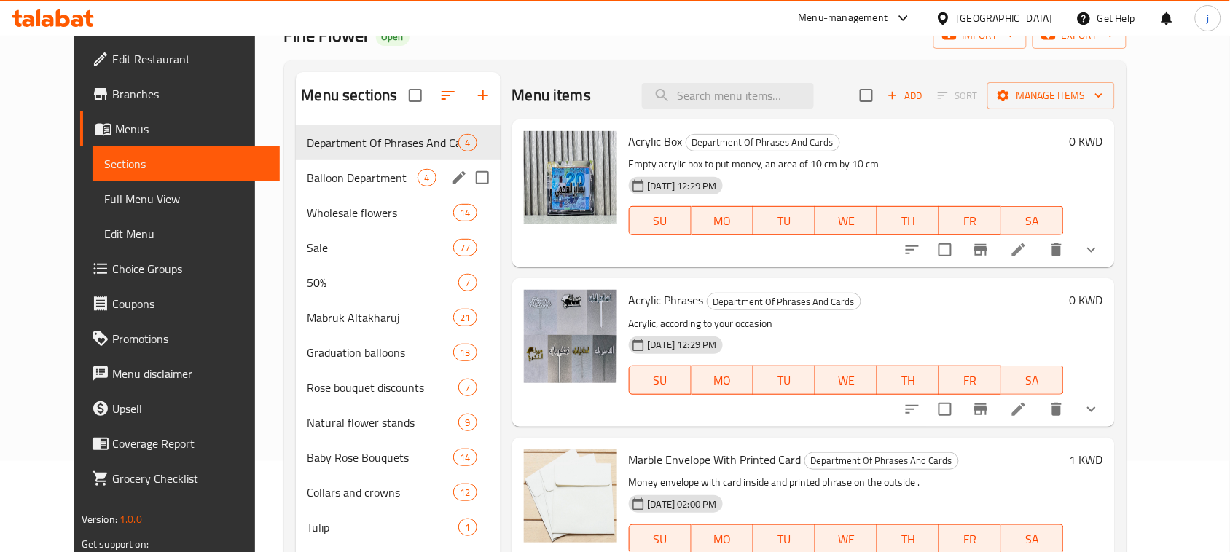
scroll to position [197, 0]
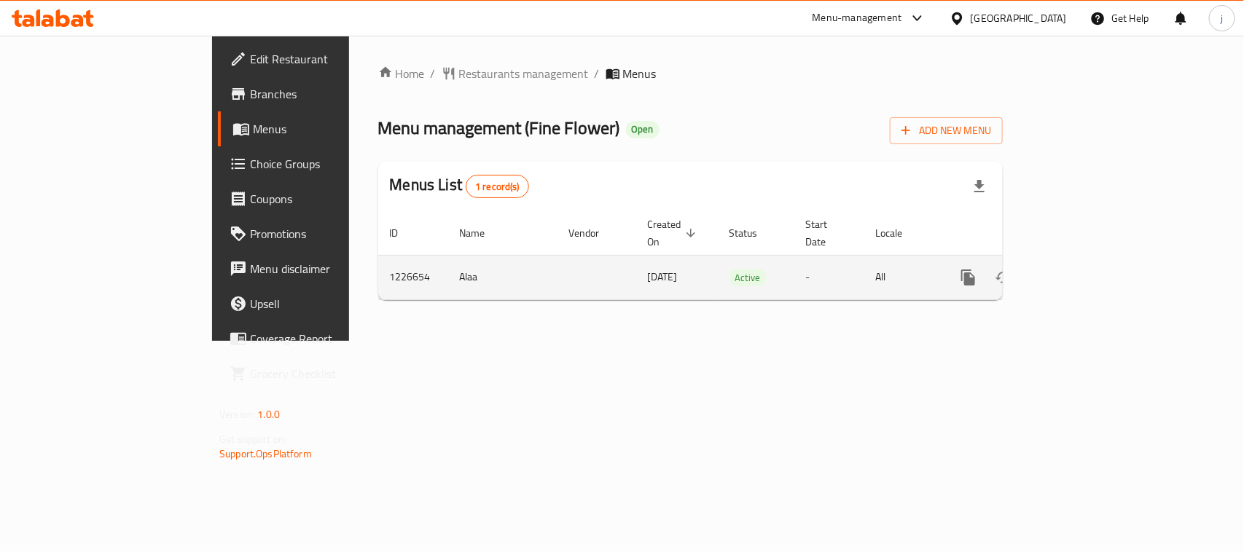
click at [1080, 271] on icon "enhanced table" at bounding box center [1073, 277] width 13 height 13
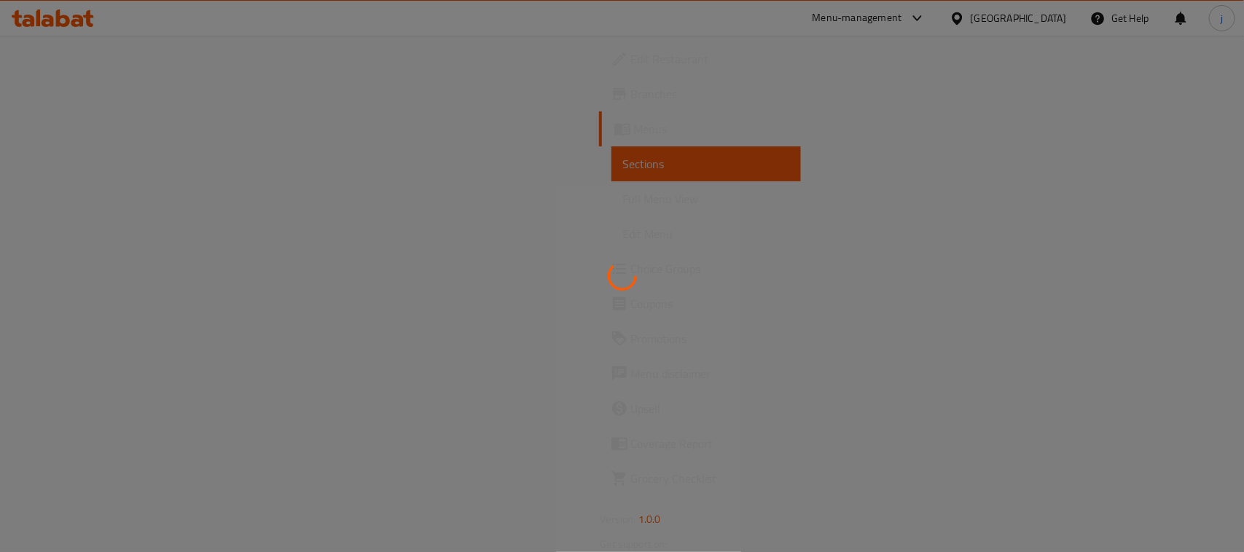
click at [146, 206] on div at bounding box center [622, 276] width 1244 height 552
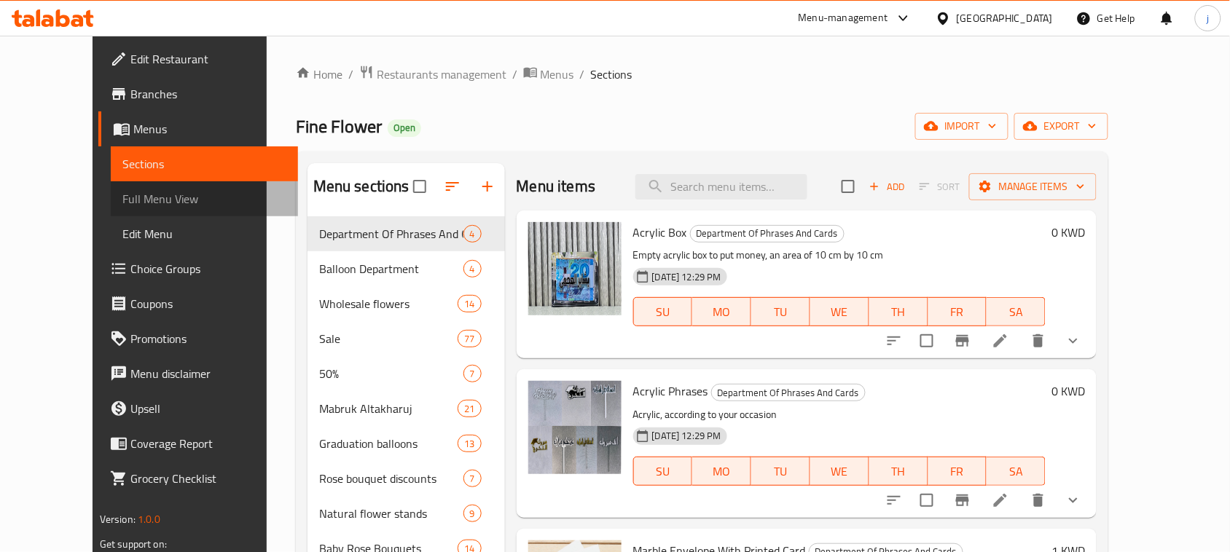
click at [133, 208] on link "Full Menu View" at bounding box center [204, 198] width 187 height 35
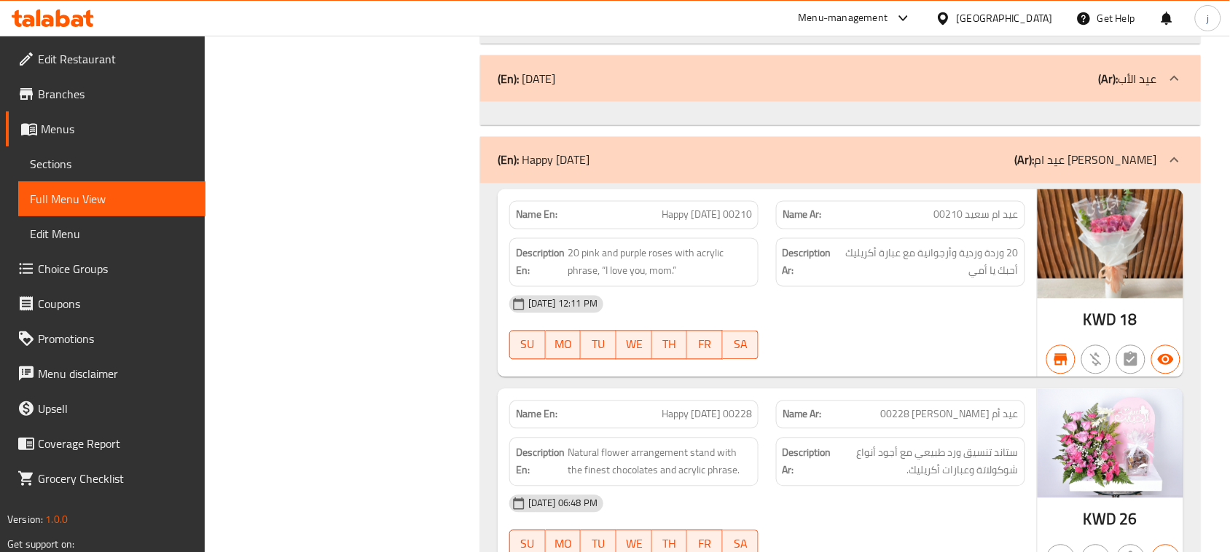
scroll to position [45016, 0]
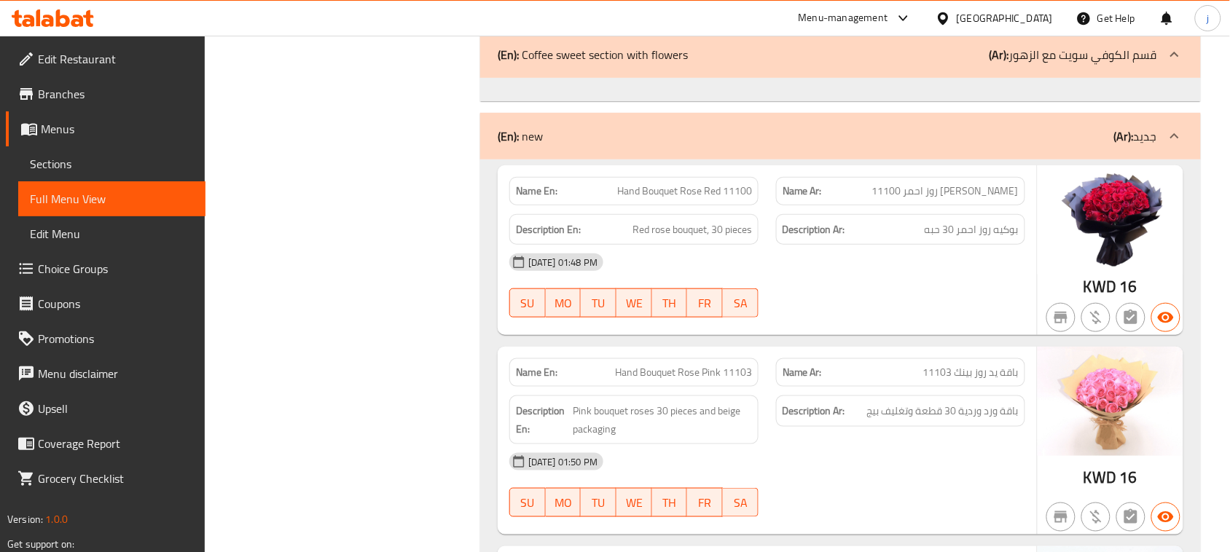
scroll to position [69216, 0]
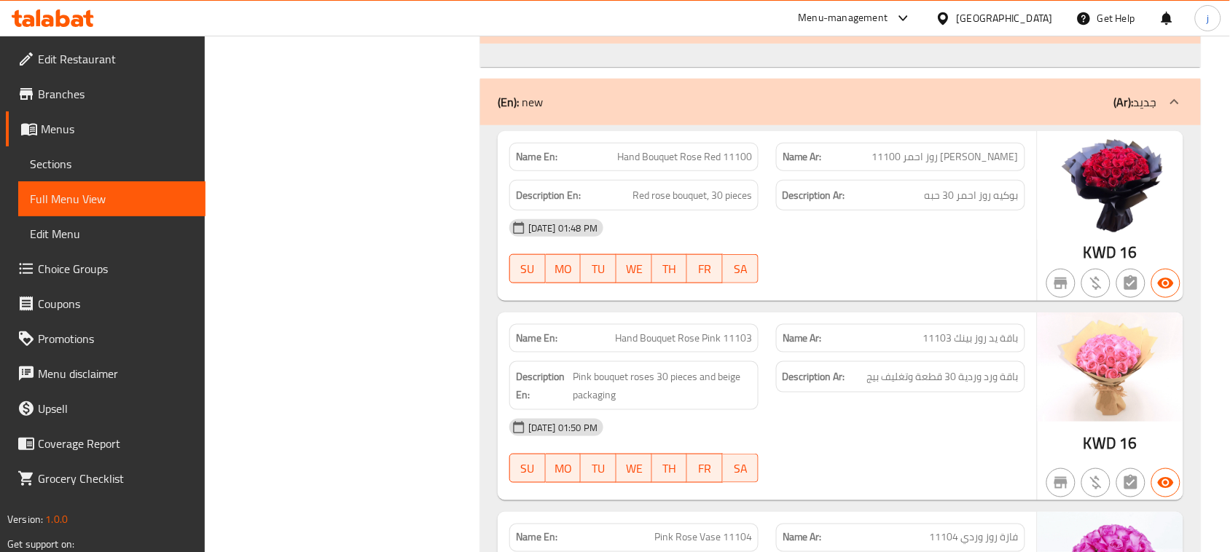
drag, startPoint x: 1004, startPoint y: 162, endPoint x: 1225, endPoint y: 213, distance: 226.4
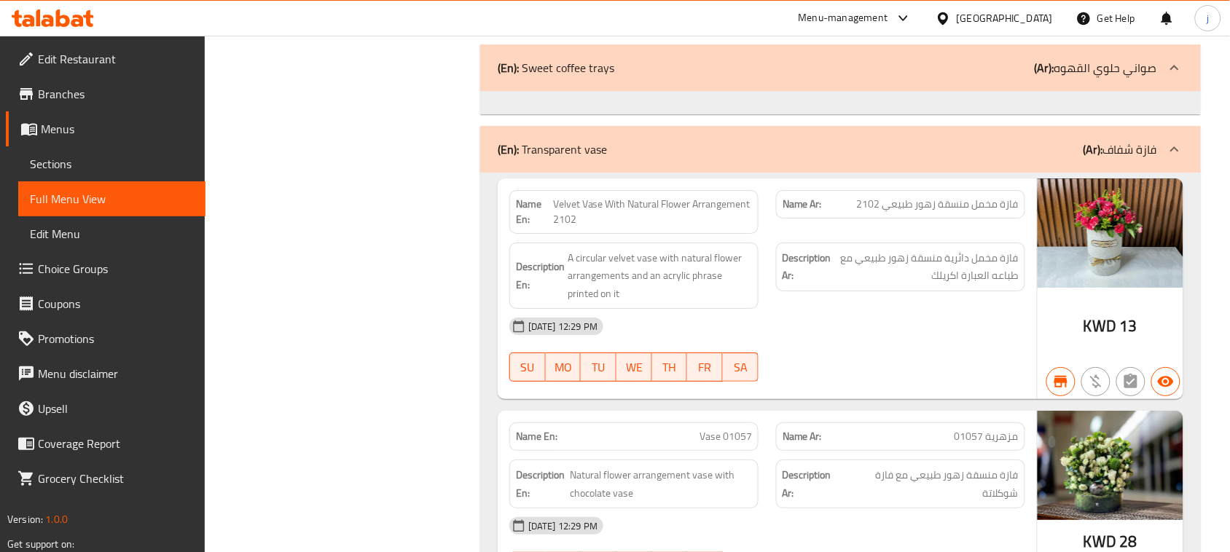
scroll to position [76958, 0]
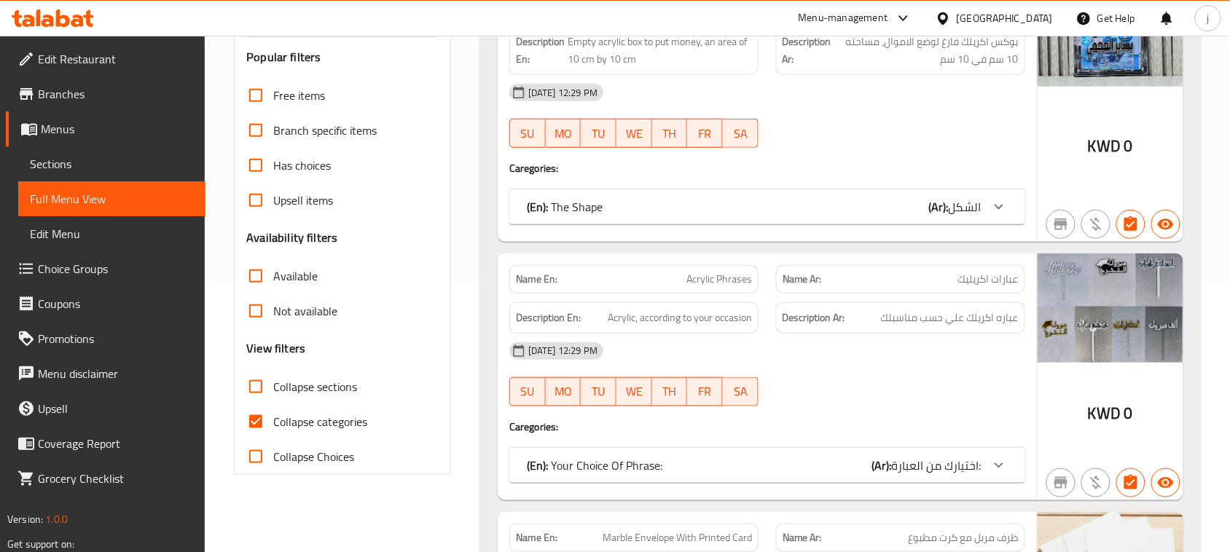
scroll to position [273, 0]
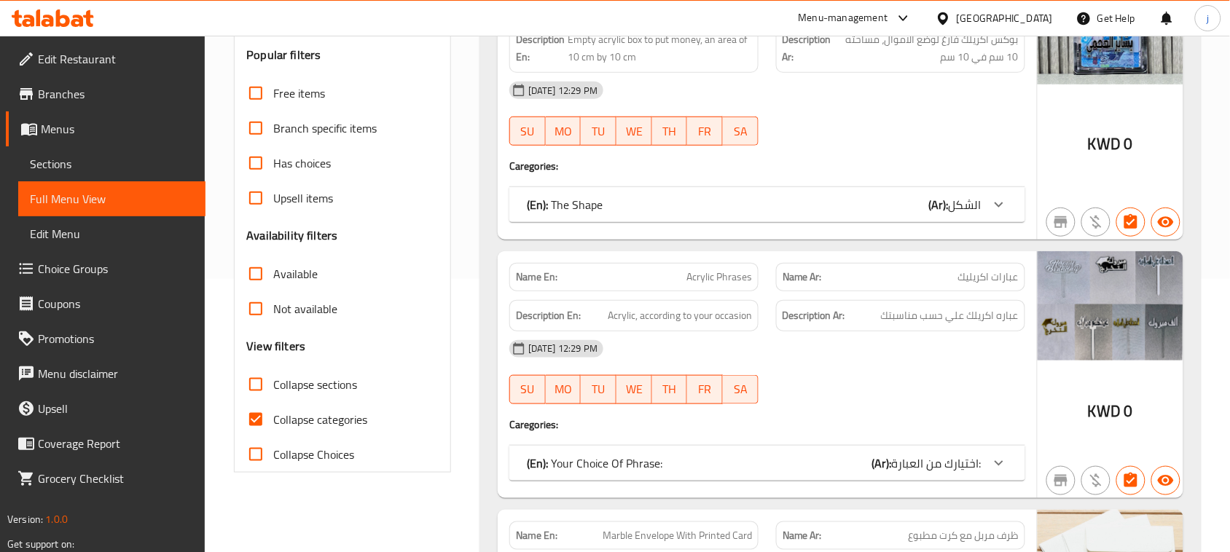
click at [263, 380] on input "Collapse sections" at bounding box center [255, 384] width 35 height 35
checkbox input "true"
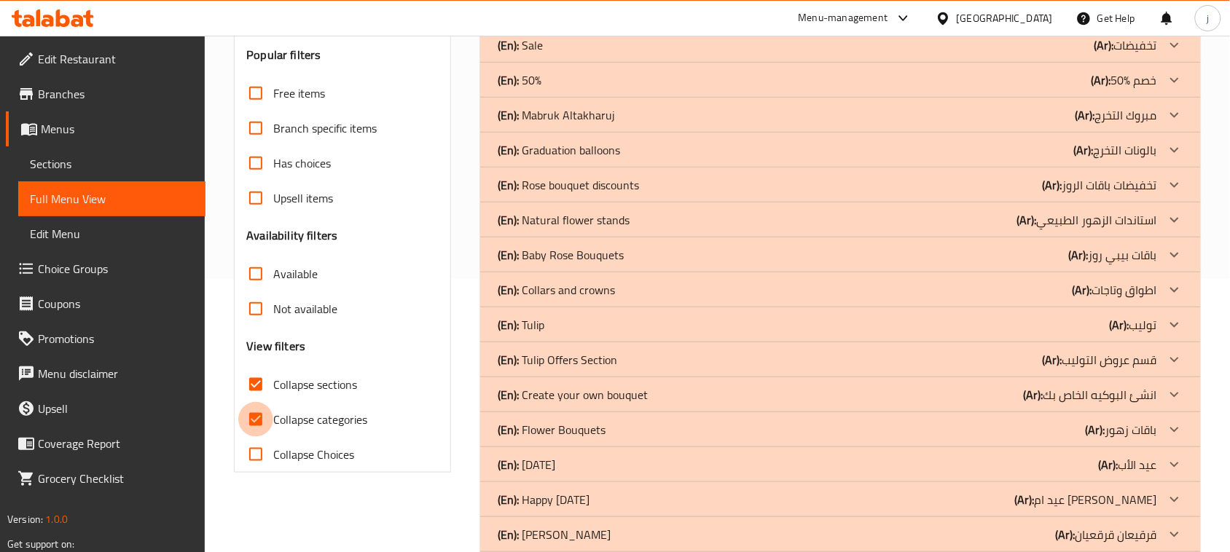
click at [256, 419] on input "Collapse categories" at bounding box center [255, 419] width 35 height 35
checkbox input "false"
click at [259, 337] on div "Free items Branch specific items Has choices Upsell items Availability filters …" at bounding box center [342, 274] width 192 height 396
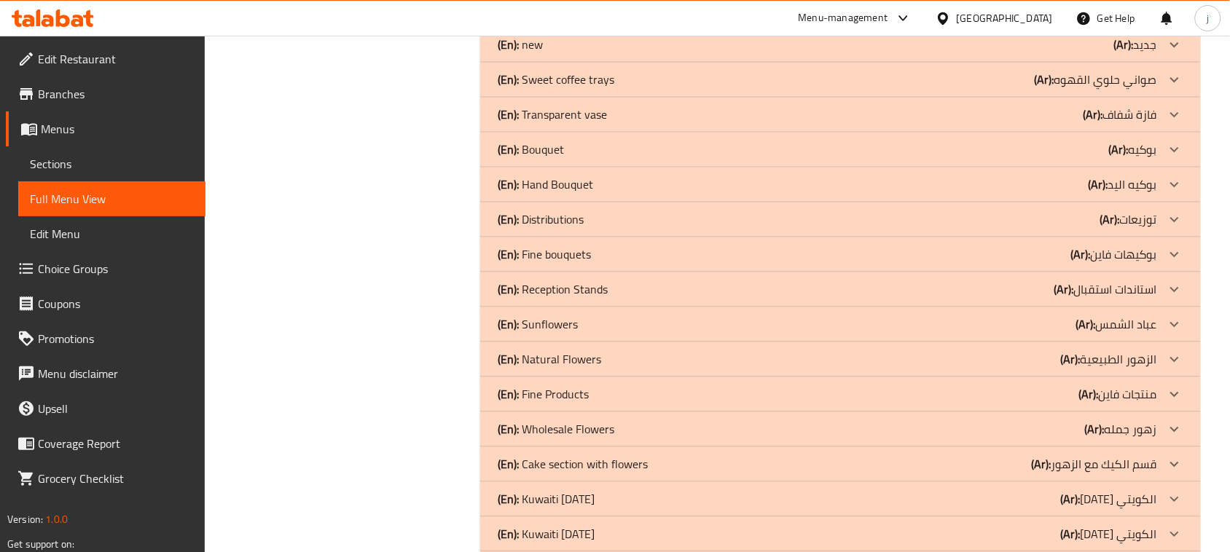
scroll to position [1002, 0]
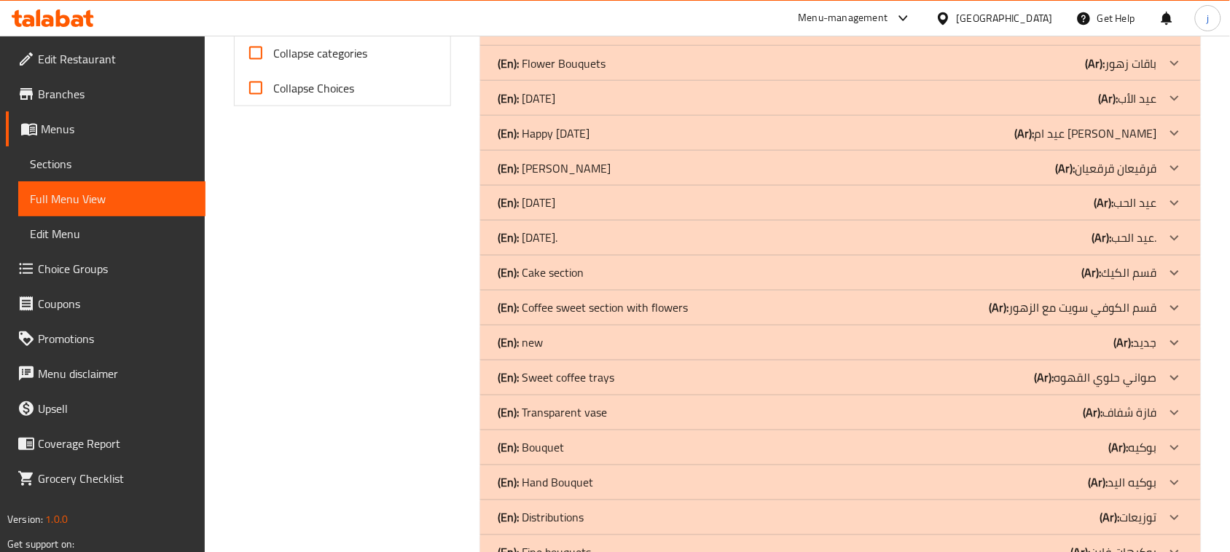
scroll to position [1006, 0]
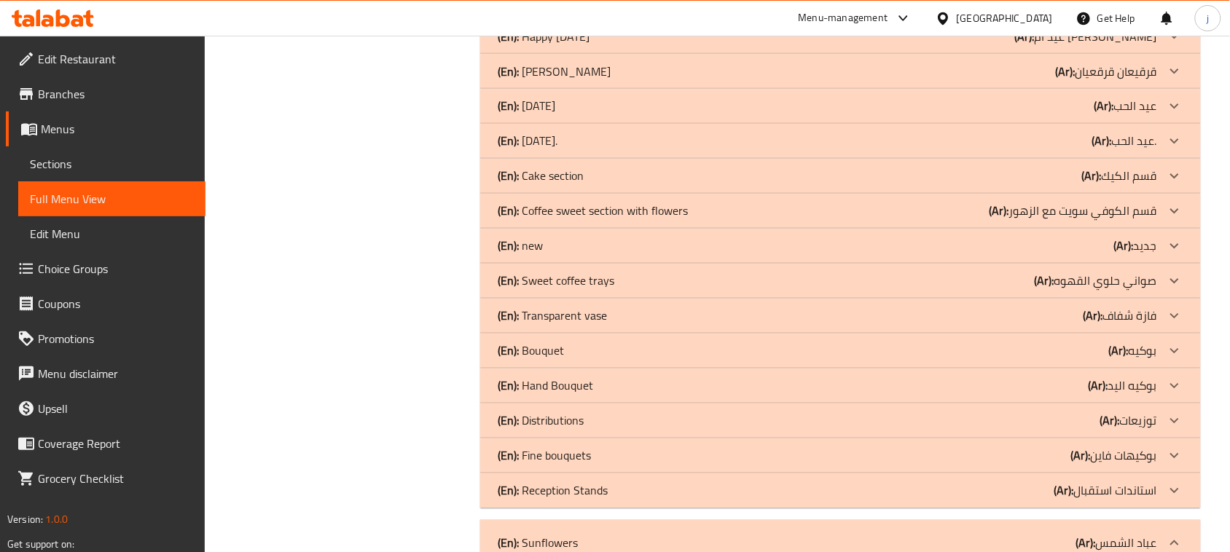
scroll to position [732, 0]
